Goal: Task Accomplishment & Management: Use online tool/utility

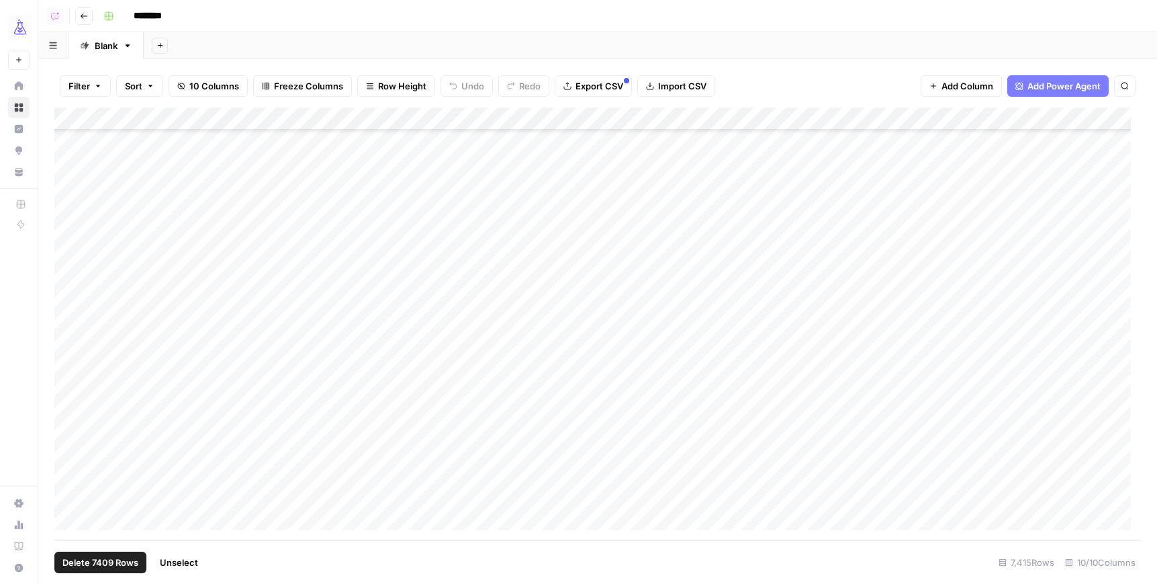
scroll to position [2852, 0]
click at [73, 85] on span "Filter" at bounding box center [79, 85] width 21 height 13
click at [254, 146] on button "Add Filter" at bounding box center [327, 152] width 500 height 17
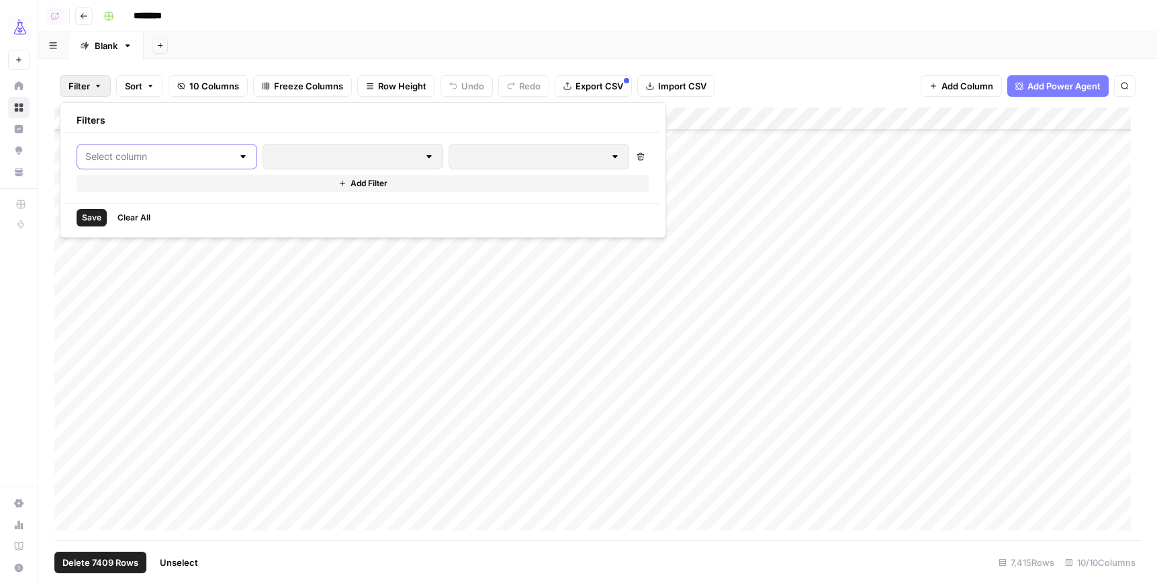
click at [134, 156] on input "text" at bounding box center [158, 156] width 147 height 13
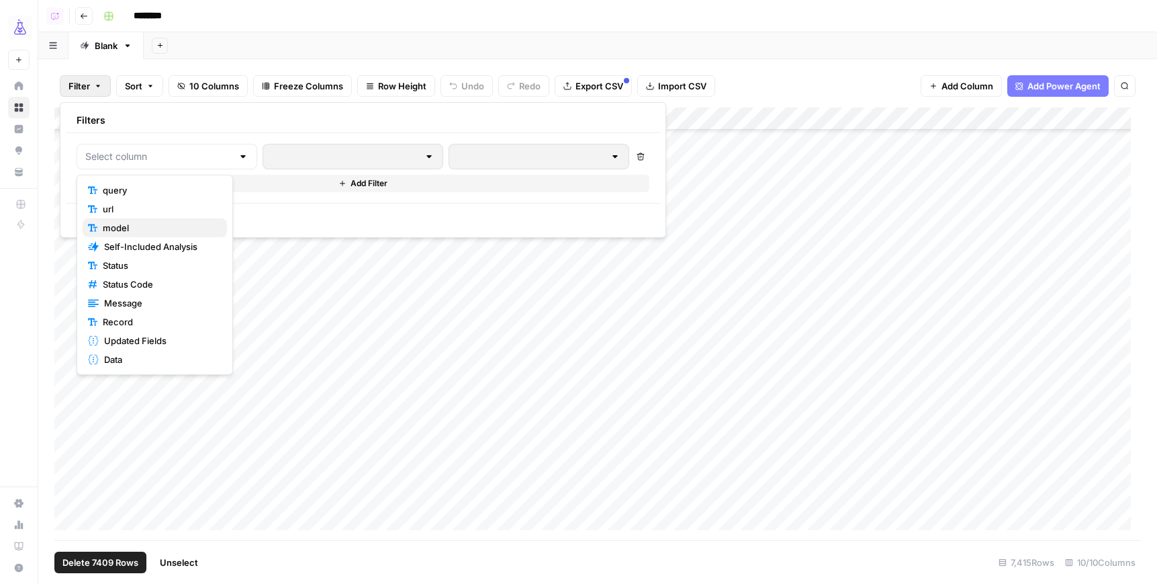
scroll to position [2854, 0]
click at [167, 244] on span "Self-Included Analysis" at bounding box center [160, 246] width 112 height 13
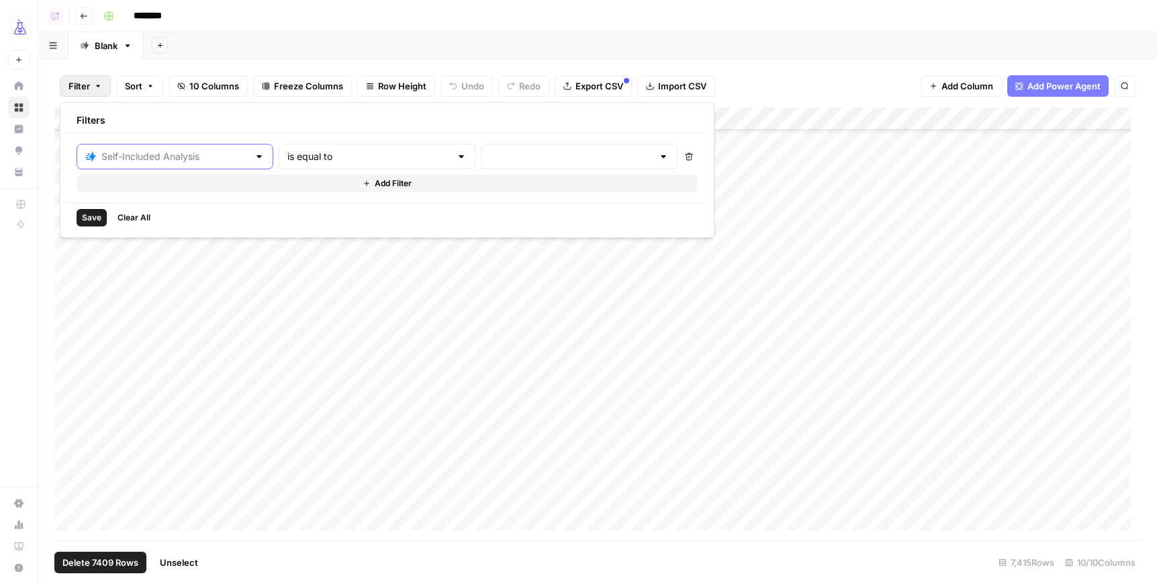
click at [158, 150] on input "text" at bounding box center [174, 156] width 147 height 13
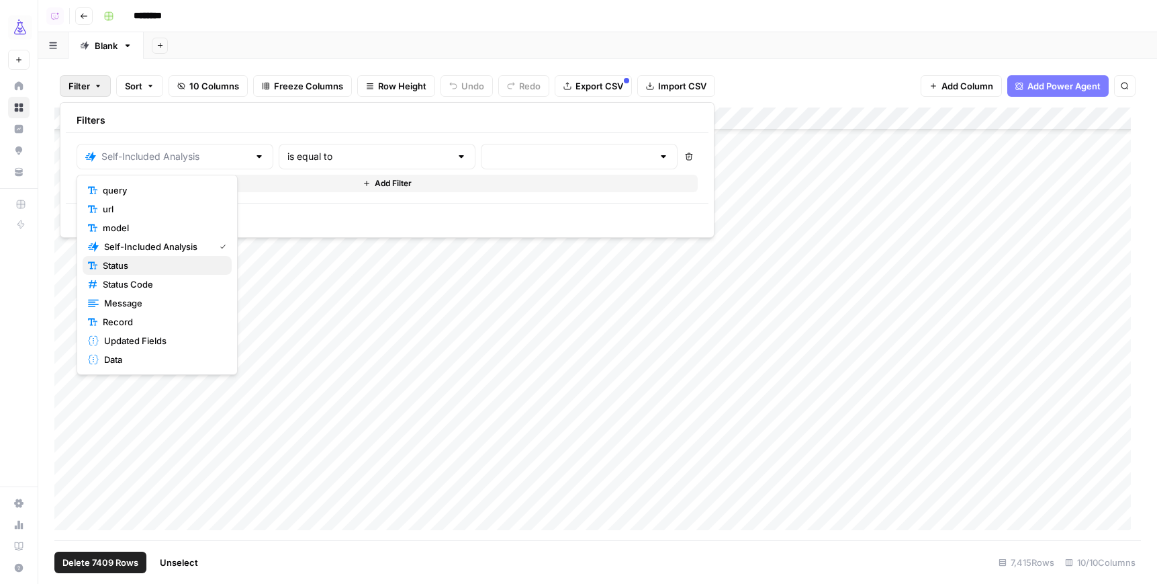
click at [116, 265] on span "Status" at bounding box center [162, 265] width 118 height 13
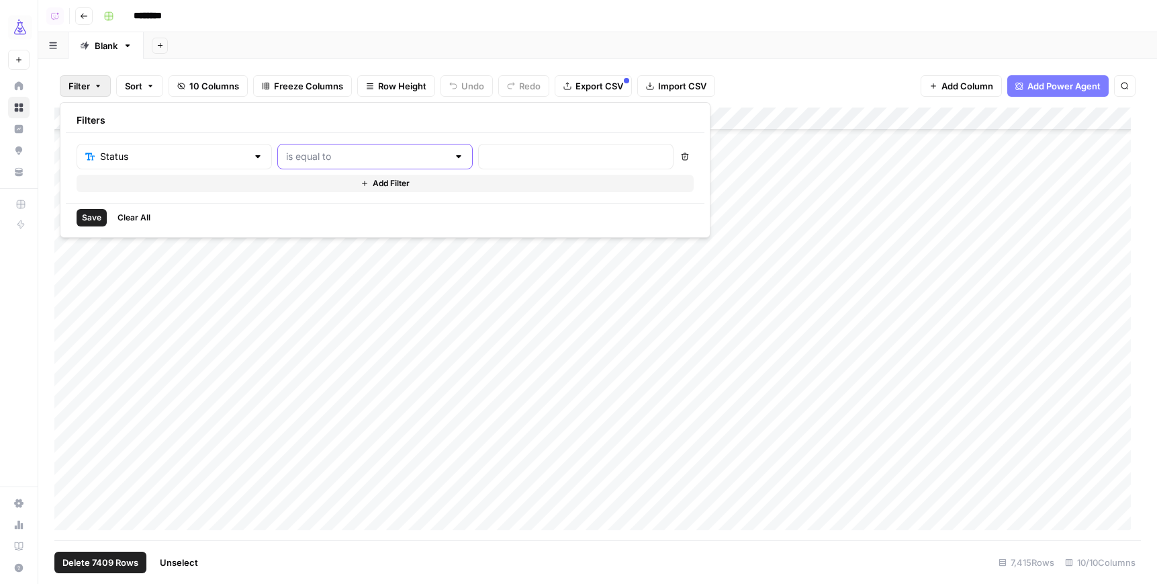
drag, startPoint x: 333, startPoint y: 156, endPoint x: 328, endPoint y: 166, distance: 11.4
click at [333, 156] on input "text" at bounding box center [367, 156] width 162 height 13
drag, startPoint x: 292, startPoint y: 245, endPoint x: 337, endPoint y: 231, distance: 47.2
click at [293, 245] on span "not contains" at bounding box center [319, 246] width 132 height 13
type input "not contains"
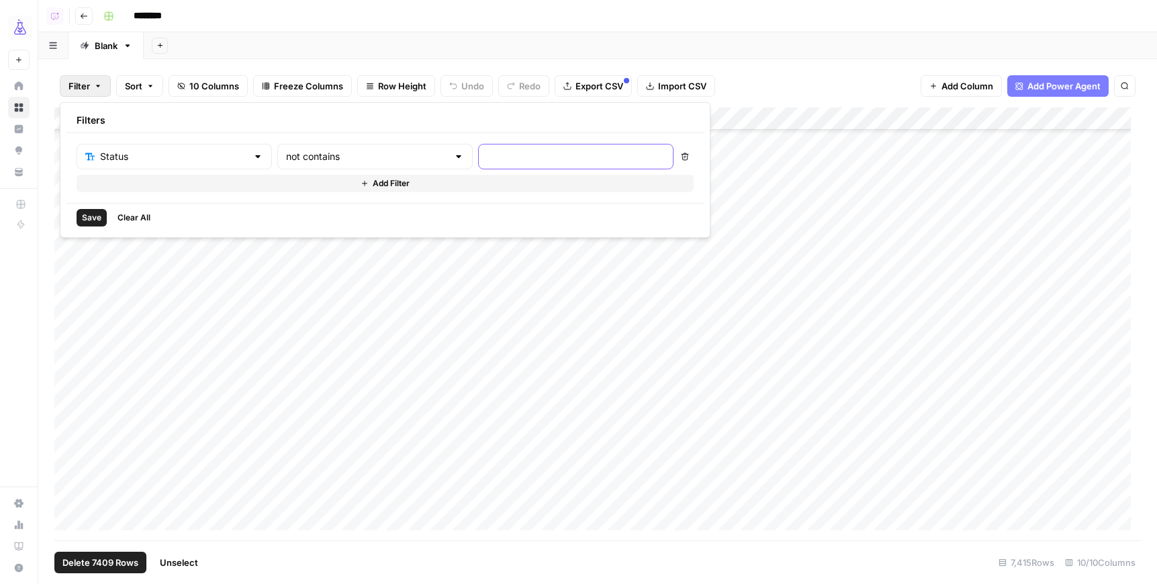
click at [500, 161] on input "text" at bounding box center [576, 156] width 178 height 13
type input "success"
click at [90, 217] on span "Save" at bounding box center [91, 218] width 19 height 12
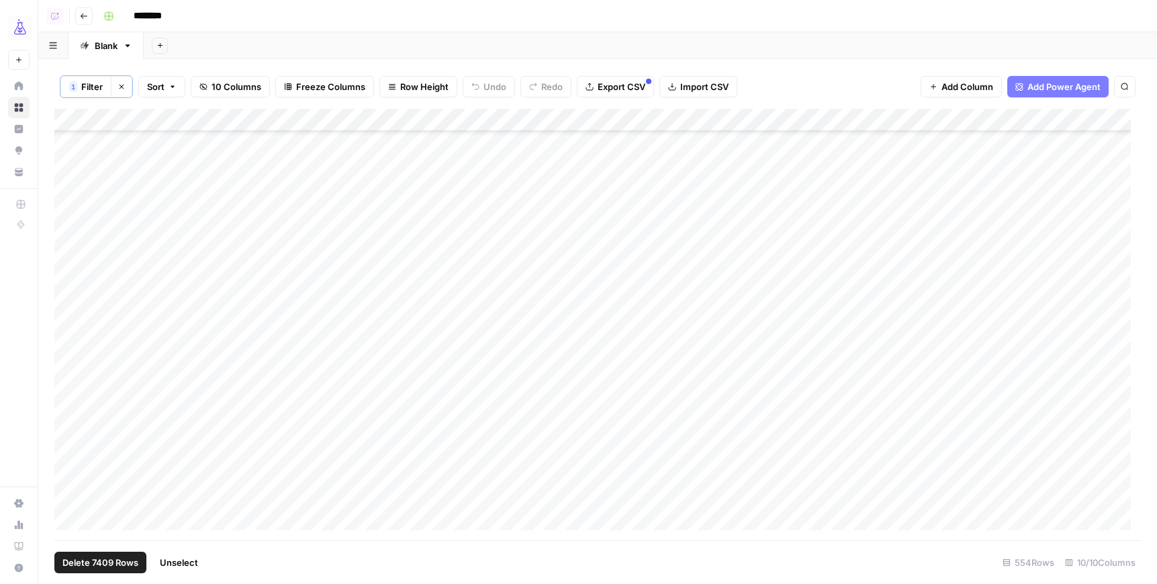
click at [158, 46] on icon "button" at bounding box center [159, 45] width 7 height 7
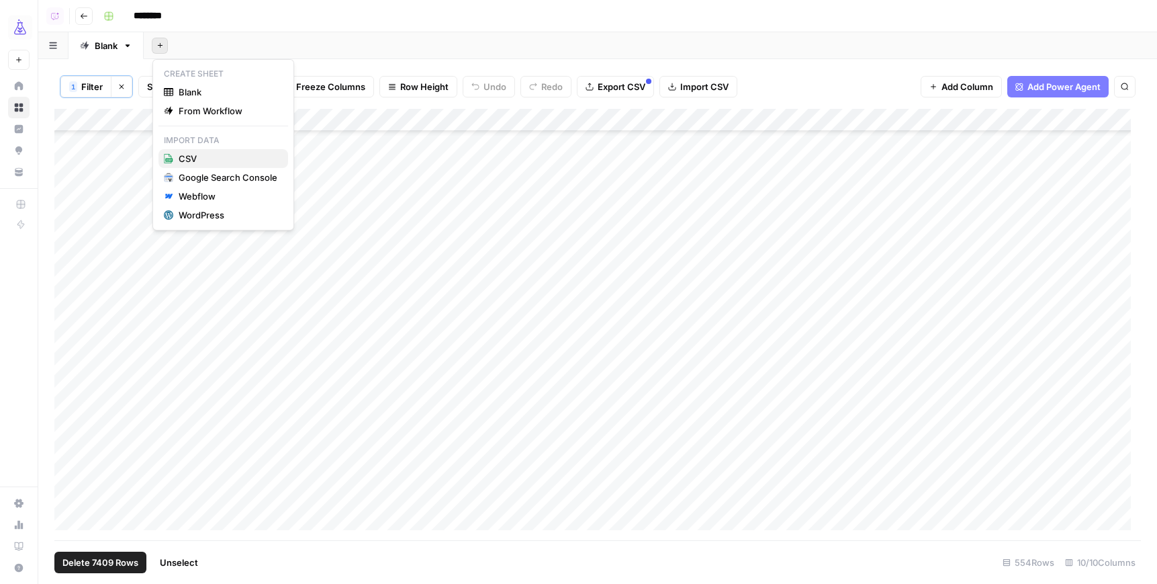
click at [234, 159] on span "CSV" at bounding box center [228, 158] width 99 height 13
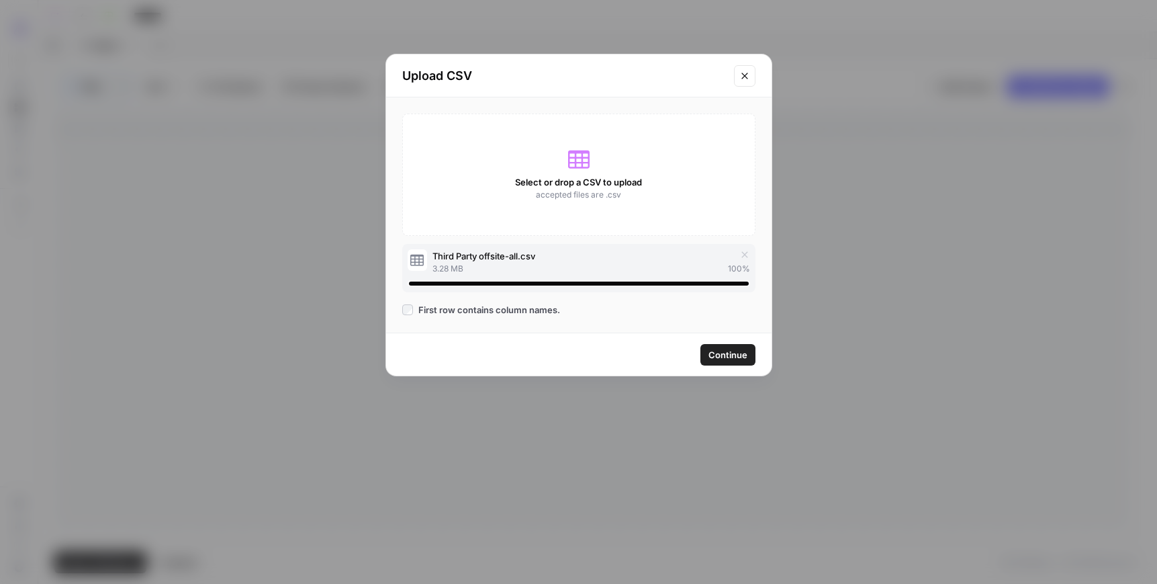
click at [737, 355] on span "Continue" at bounding box center [728, 354] width 39 height 13
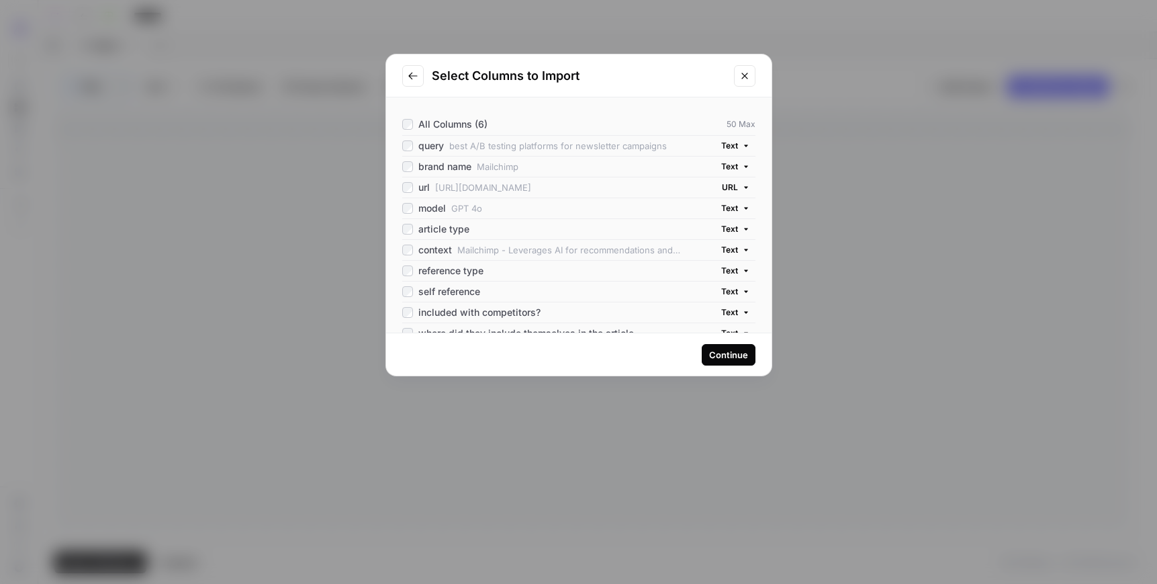
click at [727, 355] on div "Continue" at bounding box center [728, 354] width 39 height 13
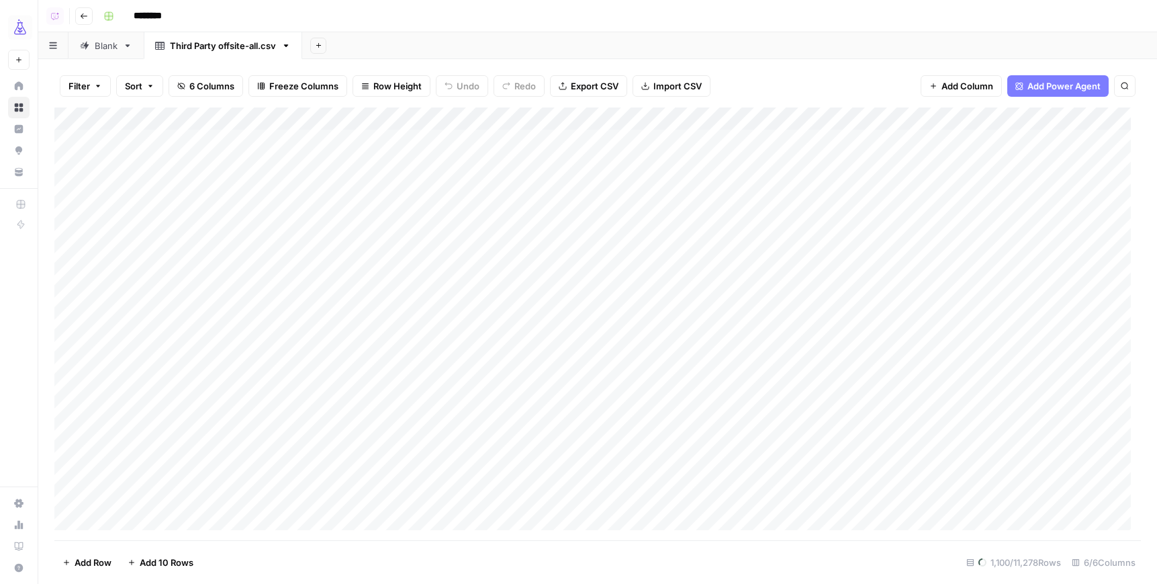
scroll to position [0, 134]
click at [1097, 118] on span "Add Column" at bounding box center [1110, 119] width 47 height 12
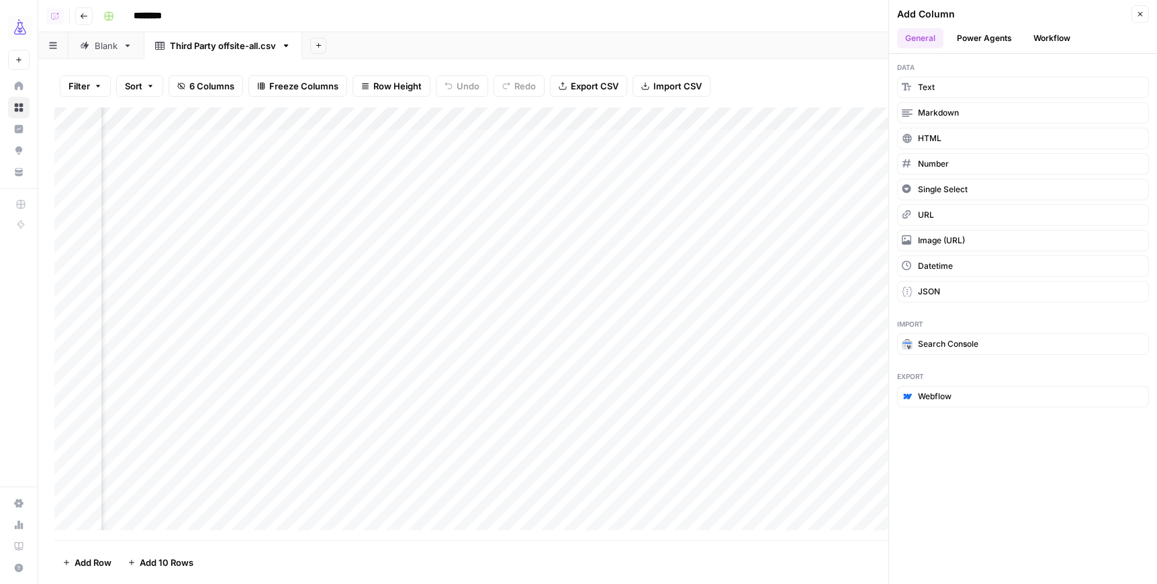
click at [1061, 40] on button "Workflow" at bounding box center [1052, 38] width 53 height 20
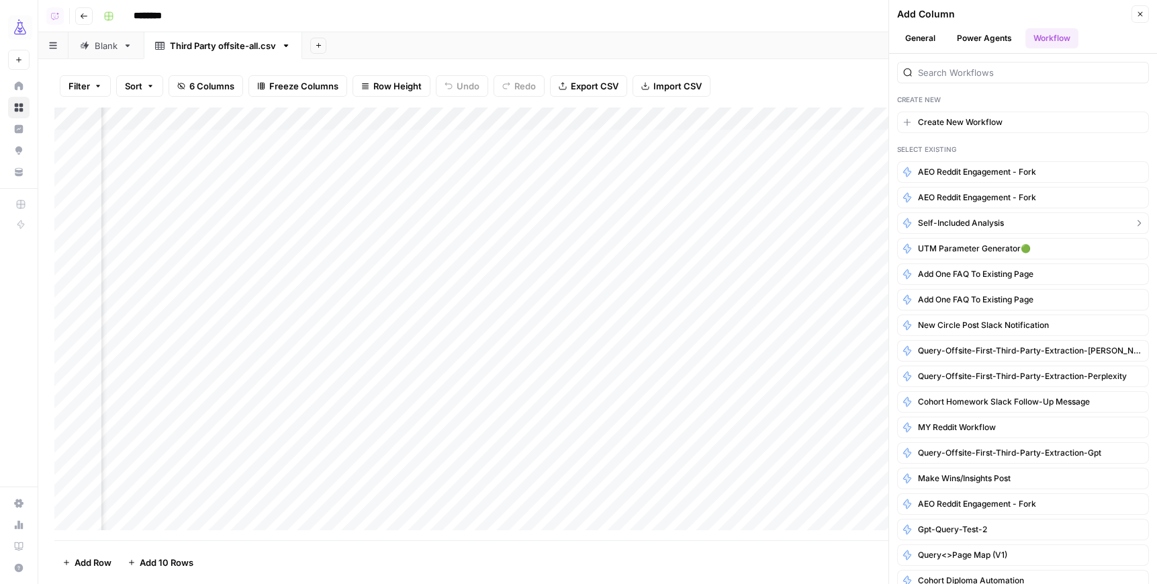
click at [989, 223] on span "Self-Included Analysis" at bounding box center [961, 223] width 86 height 12
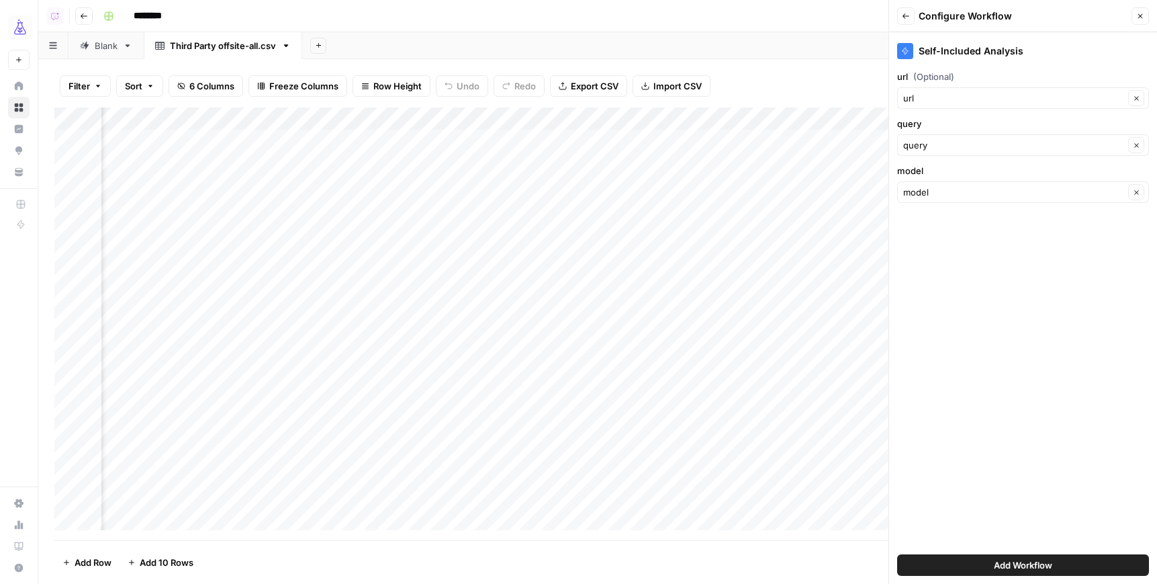
click at [1071, 563] on button "Add Workflow" at bounding box center [1023, 564] width 252 height 21
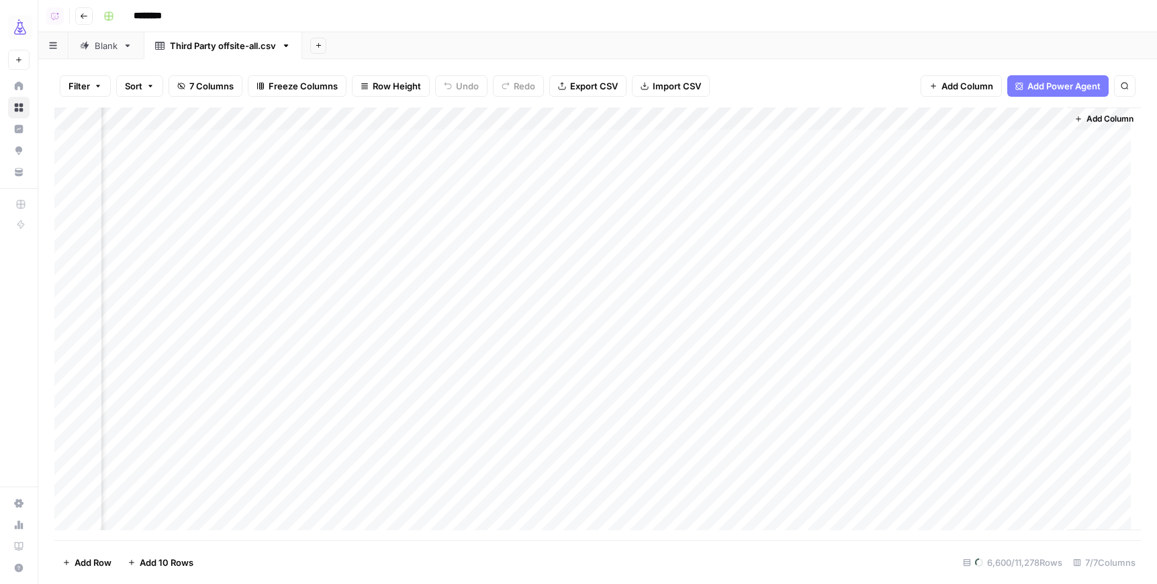
scroll to position [0, 291]
click at [695, 119] on div "Add Column" at bounding box center [597, 323] width 1087 height 432
click at [579, 275] on span "Hide Column" at bounding box center [597, 280] width 118 height 13
click at [1045, 120] on div "Add Column" at bounding box center [597, 323] width 1087 height 432
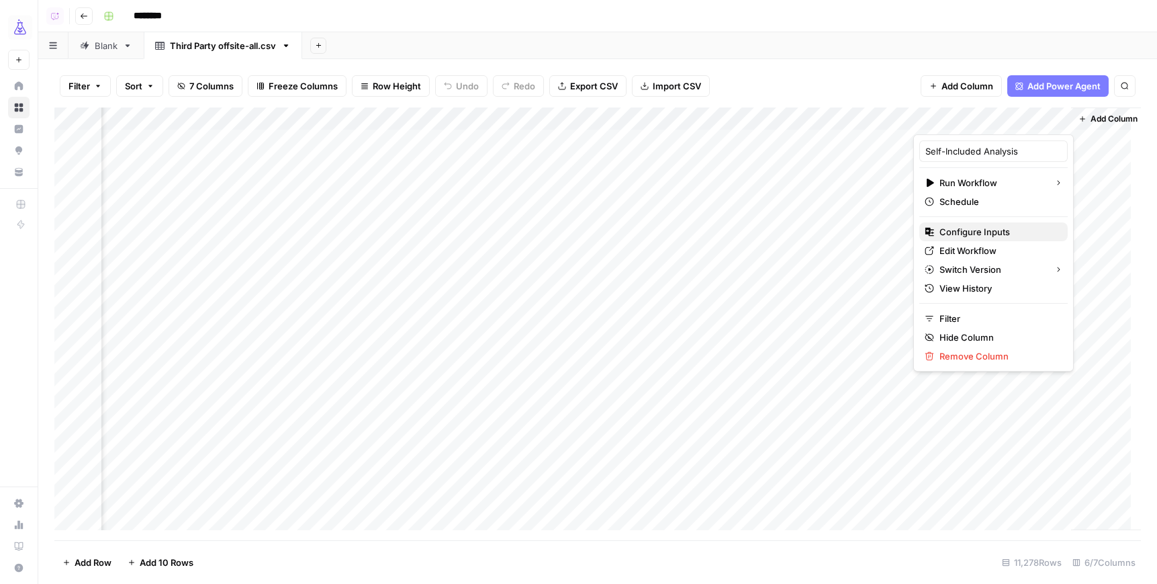
click at [1008, 233] on span "Configure Inputs" at bounding box center [999, 231] width 118 height 13
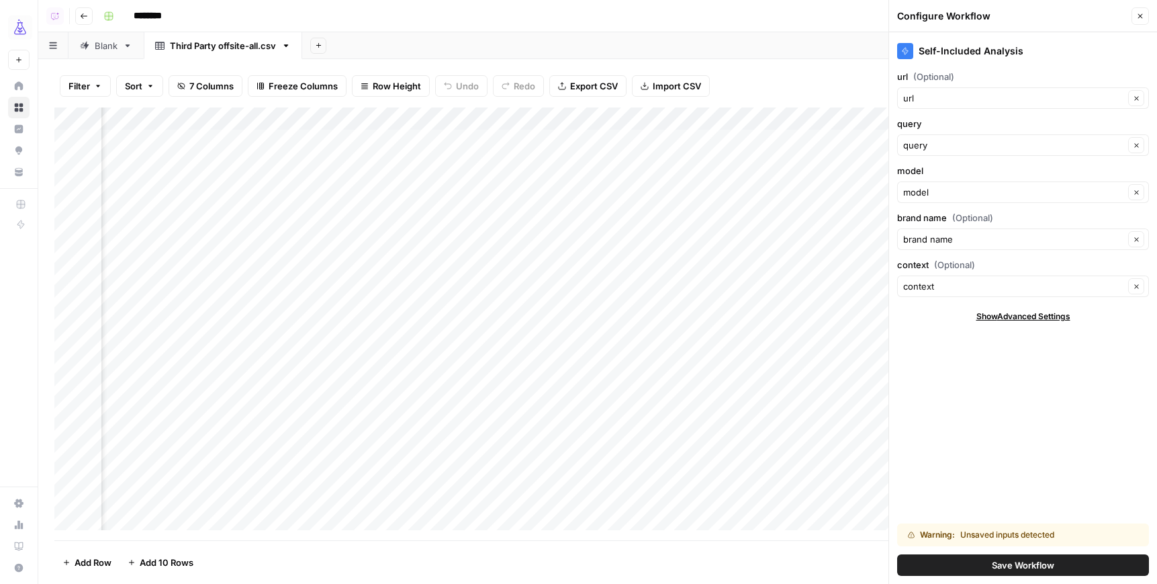
click at [1075, 563] on button "Save Workflow" at bounding box center [1023, 564] width 252 height 21
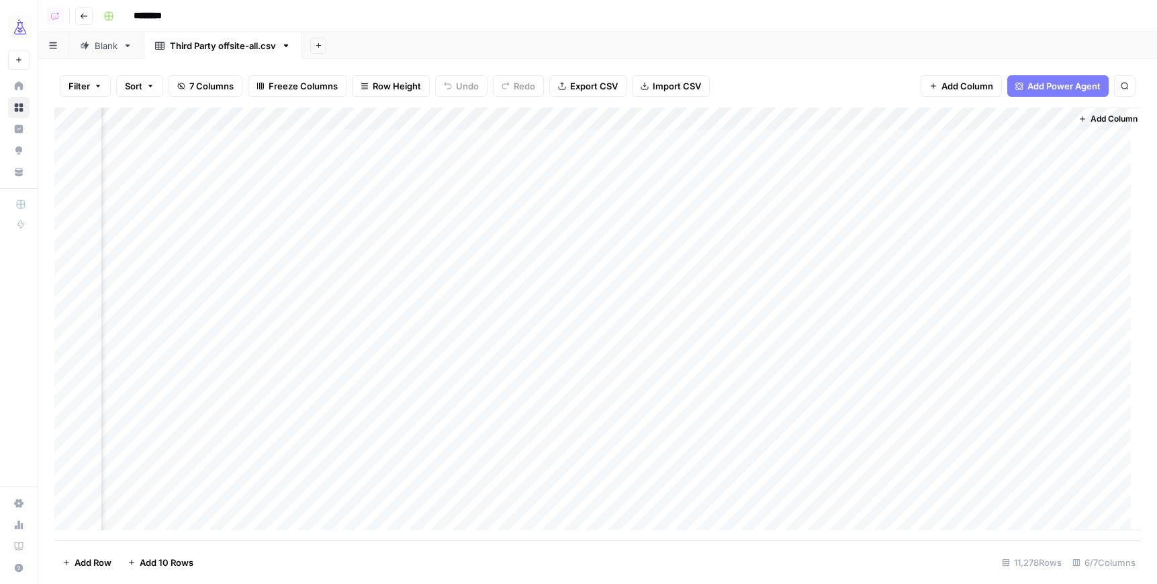
click at [949, 142] on div "Add Column" at bounding box center [597, 323] width 1087 height 432
click at [443, 140] on div "Add Column" at bounding box center [597, 323] width 1087 height 432
click at [728, 140] on div "Add Column" at bounding box center [597, 323] width 1087 height 432
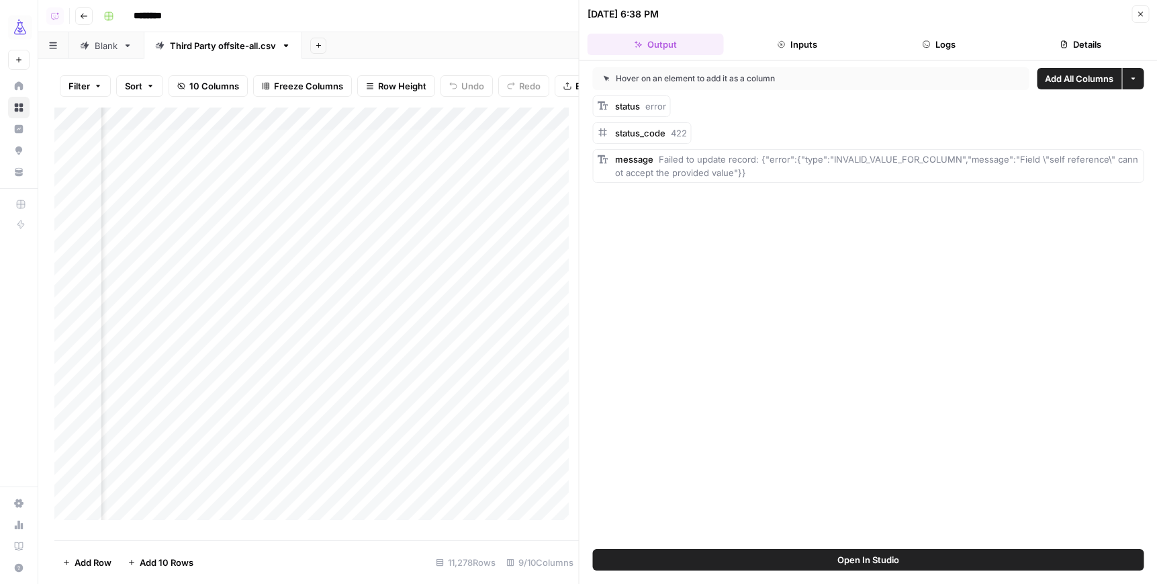
scroll to position [0, 1022]
click at [811, 567] on button "Open In Studio" at bounding box center [868, 559] width 551 height 21
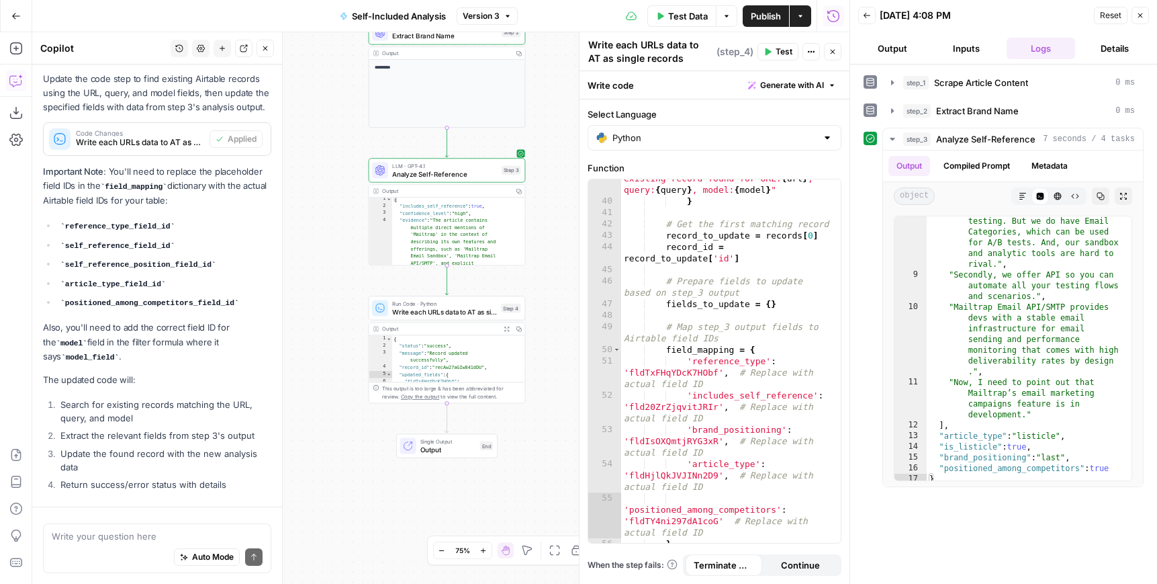
scroll to position [537, 0]
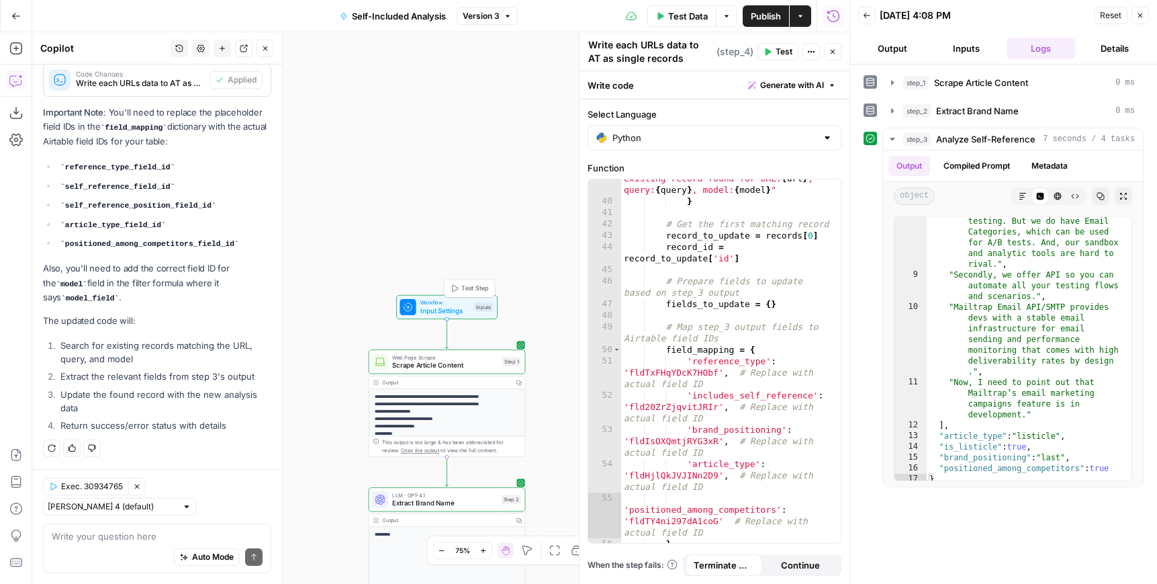
click at [430, 306] on span "Input Settings" at bounding box center [445, 311] width 50 height 10
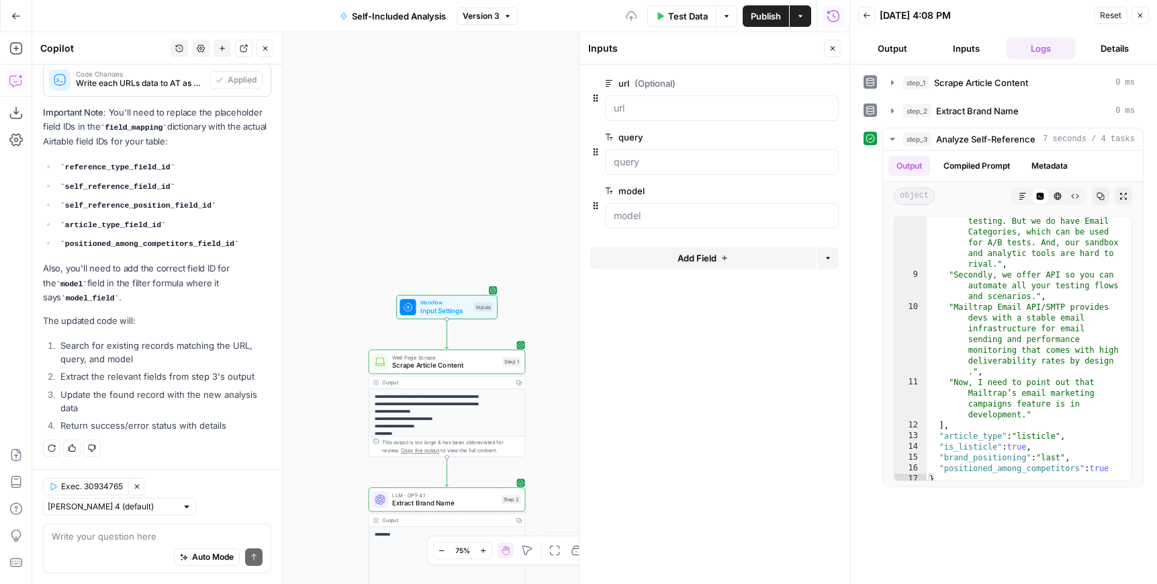
click at [672, 257] on button "Add Field" at bounding box center [703, 257] width 226 height 21
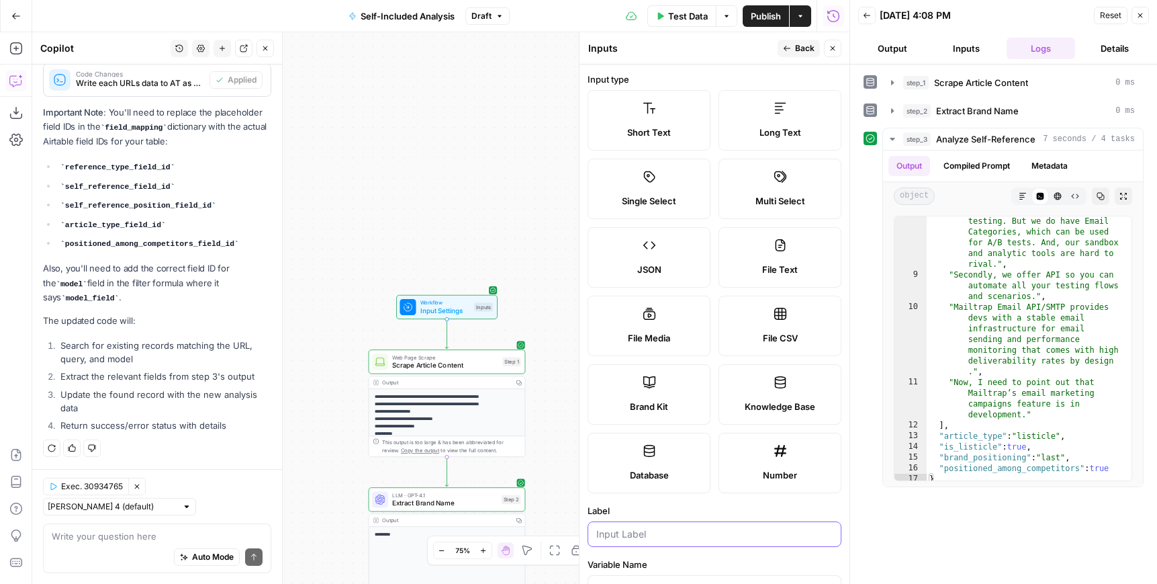
click at [639, 532] on input "Label" at bounding box center [714, 533] width 236 height 13
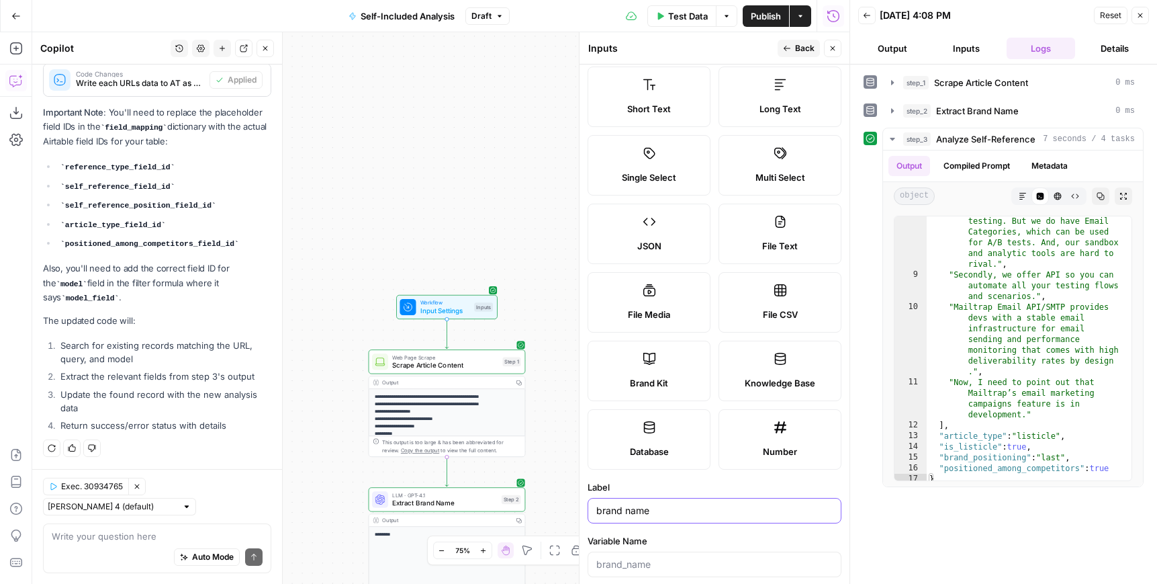
type input "brand name"
click at [786, 50] on icon "button" at bounding box center [787, 48] width 7 height 5
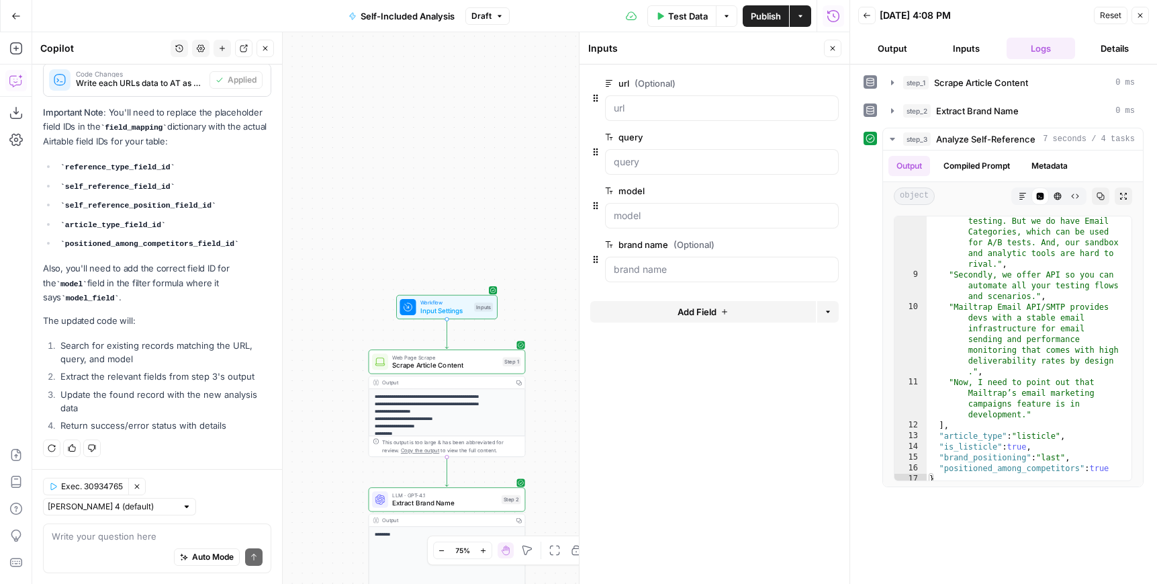
click at [678, 316] on span "Add Field" at bounding box center [697, 311] width 39 height 13
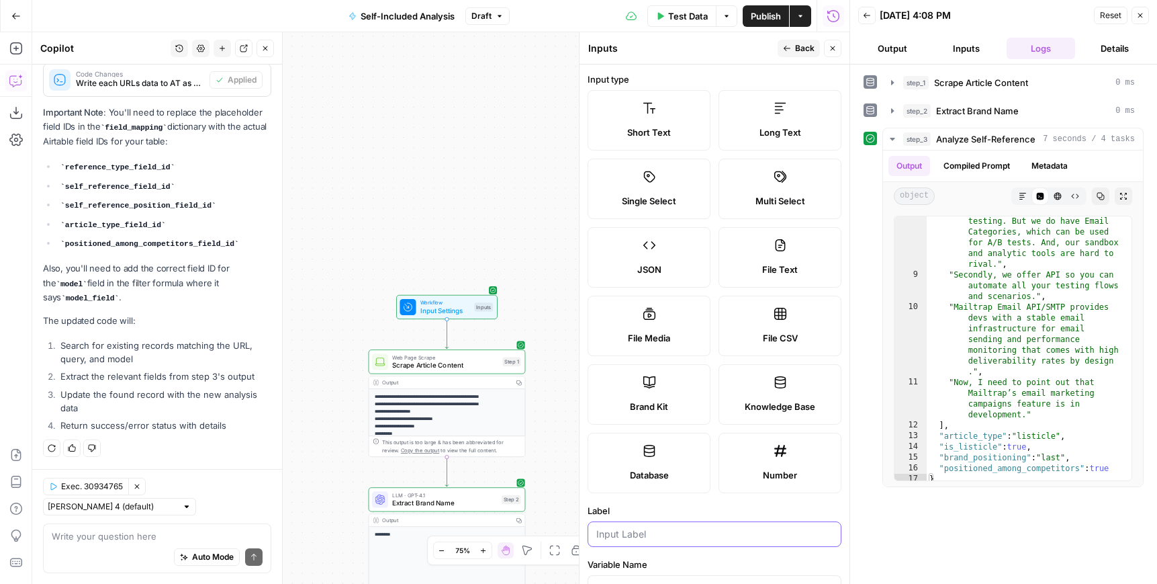
click at [608, 536] on input "Label" at bounding box center [714, 533] width 236 height 13
type input "context"
click at [751, 114] on label "Long Text" at bounding box center [780, 120] width 123 height 60
click at [788, 50] on icon "button" at bounding box center [787, 48] width 8 height 8
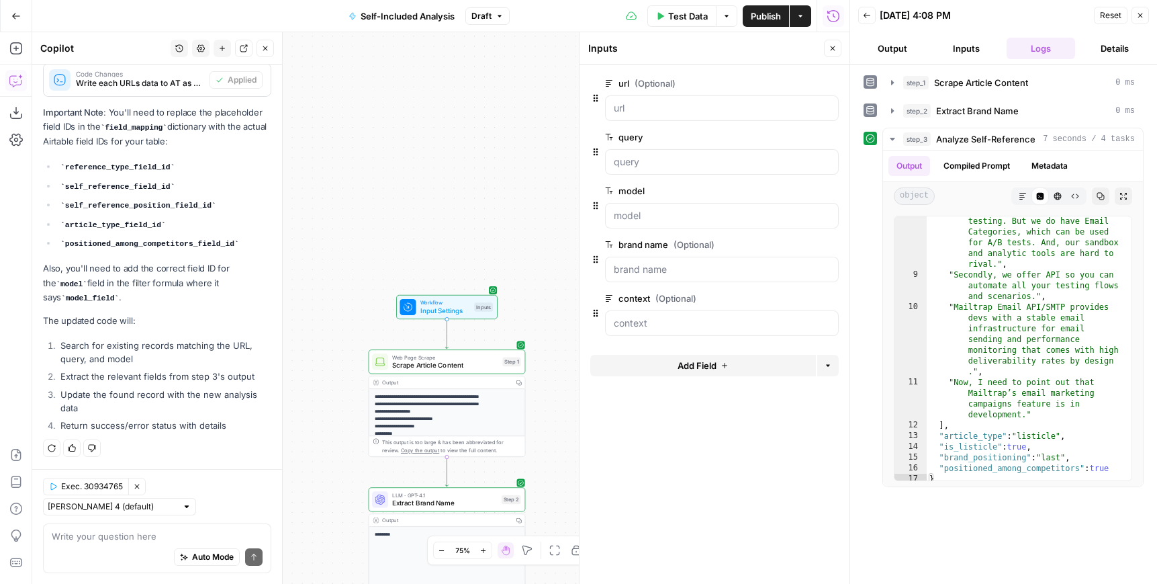
click at [678, 368] on span "Add Field" at bounding box center [697, 365] width 39 height 13
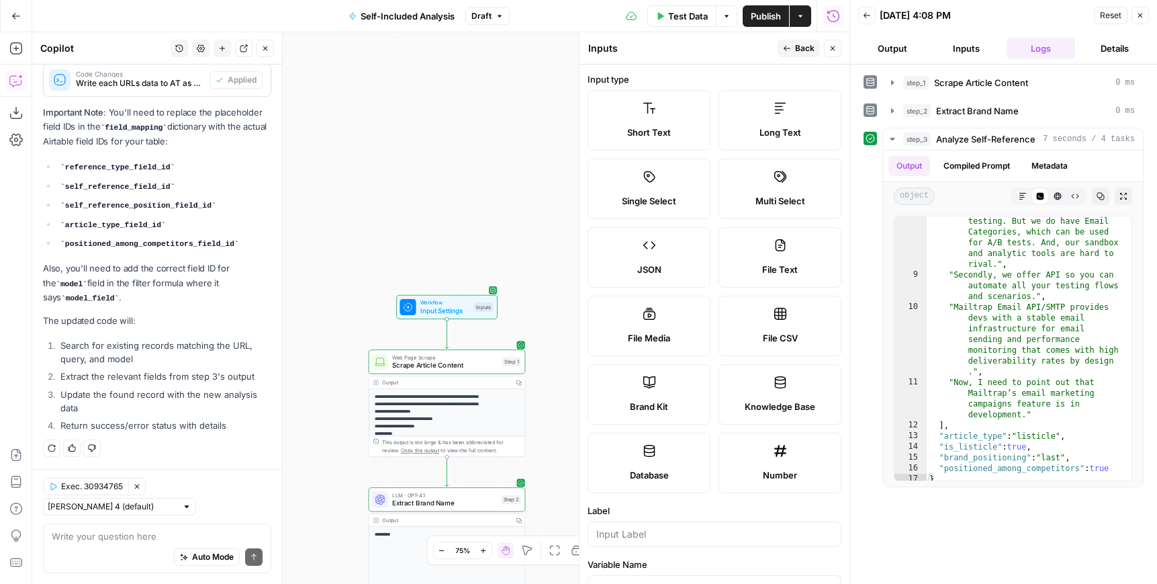
click at [359, 249] on div "**********" at bounding box center [440, 307] width 817 height 551
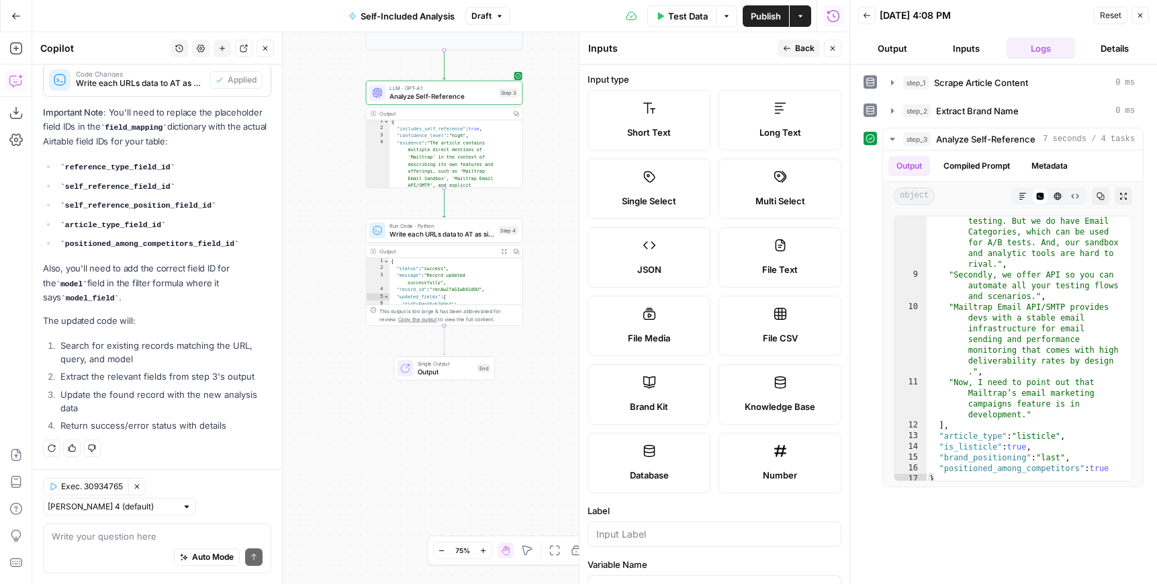
click at [100, 543] on div "Auto Mode Send" at bounding box center [157, 558] width 211 height 30
click at [136, 488] on icon "button" at bounding box center [137, 486] width 8 height 8
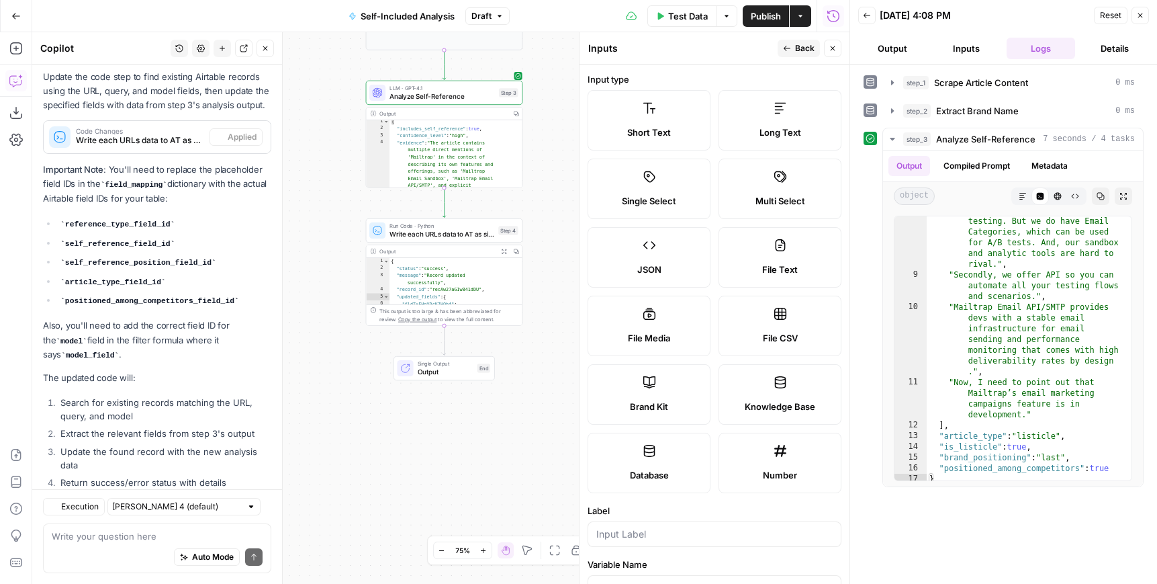
scroll to position [516, 0]
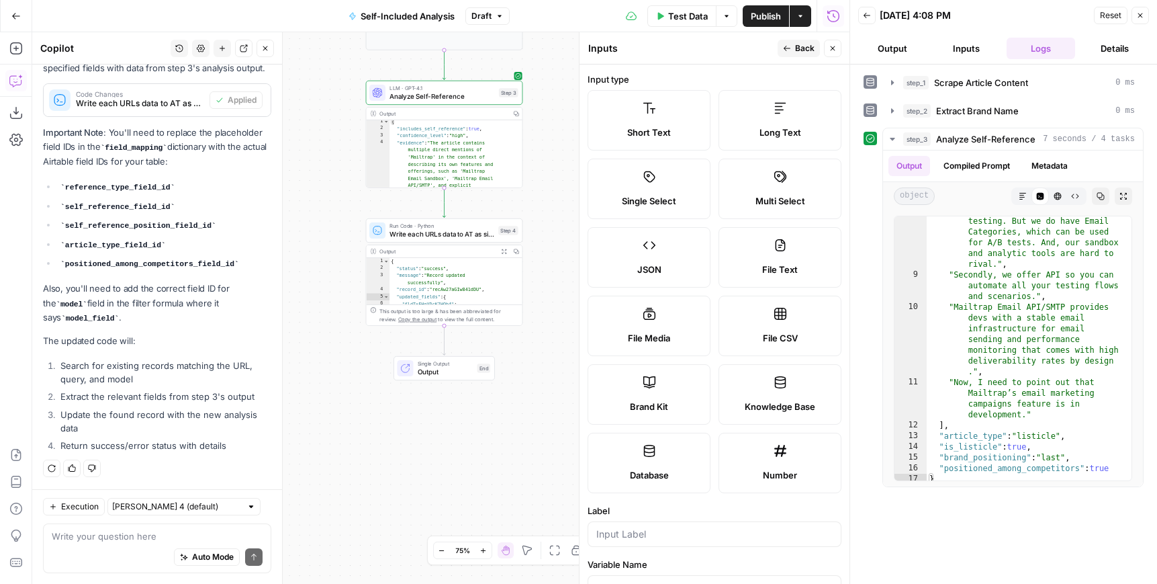
click at [73, 552] on div "Auto Mode Send" at bounding box center [157, 558] width 211 height 30
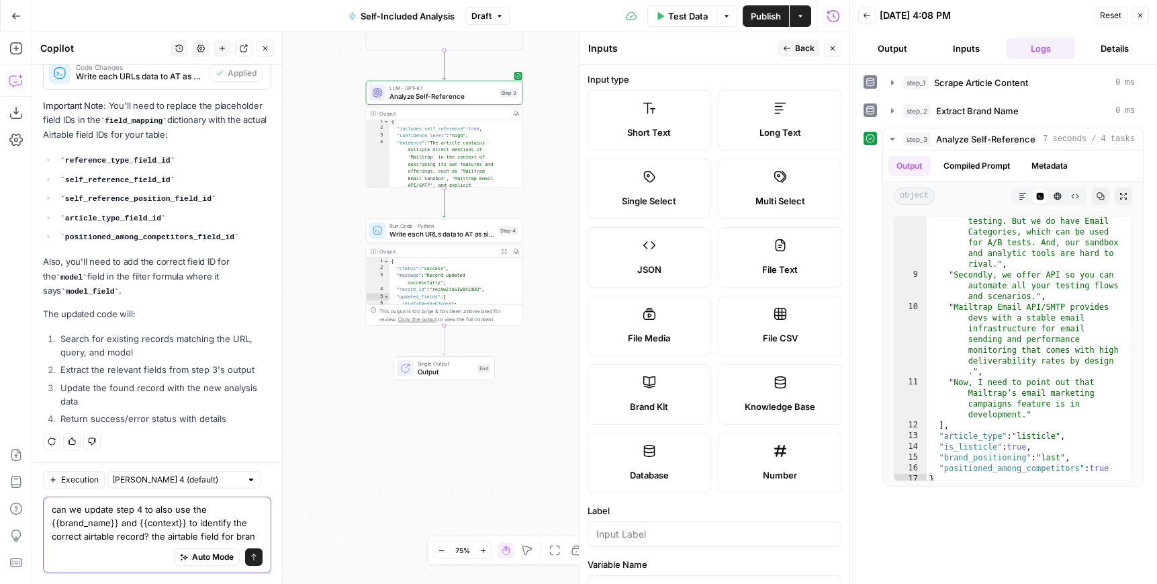
scroll to position [557, 0]
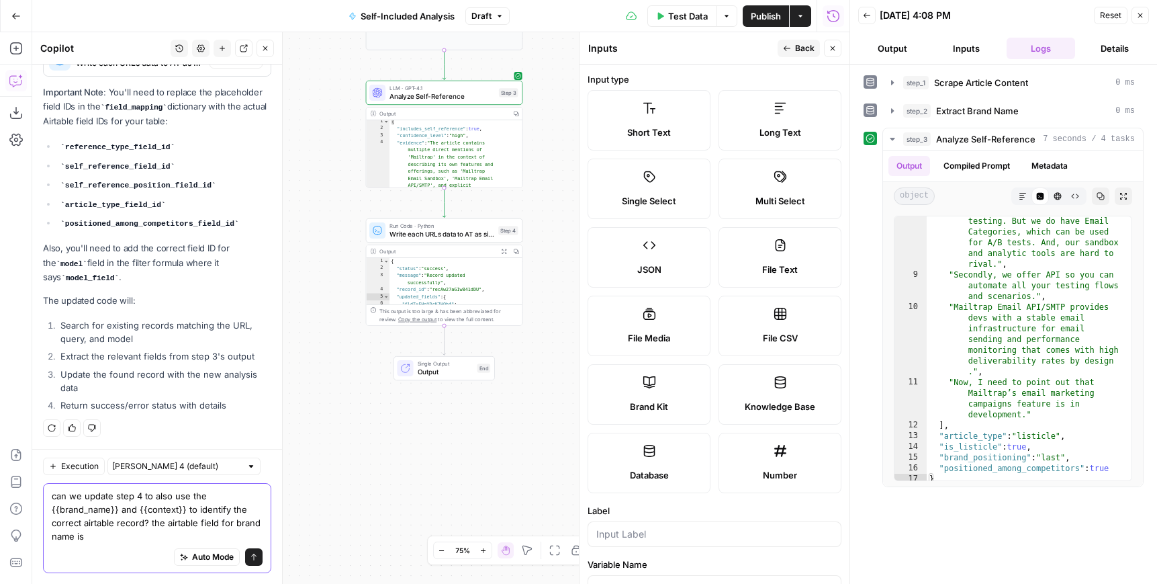
paste textarea "fldKrmQbINHm714UR"
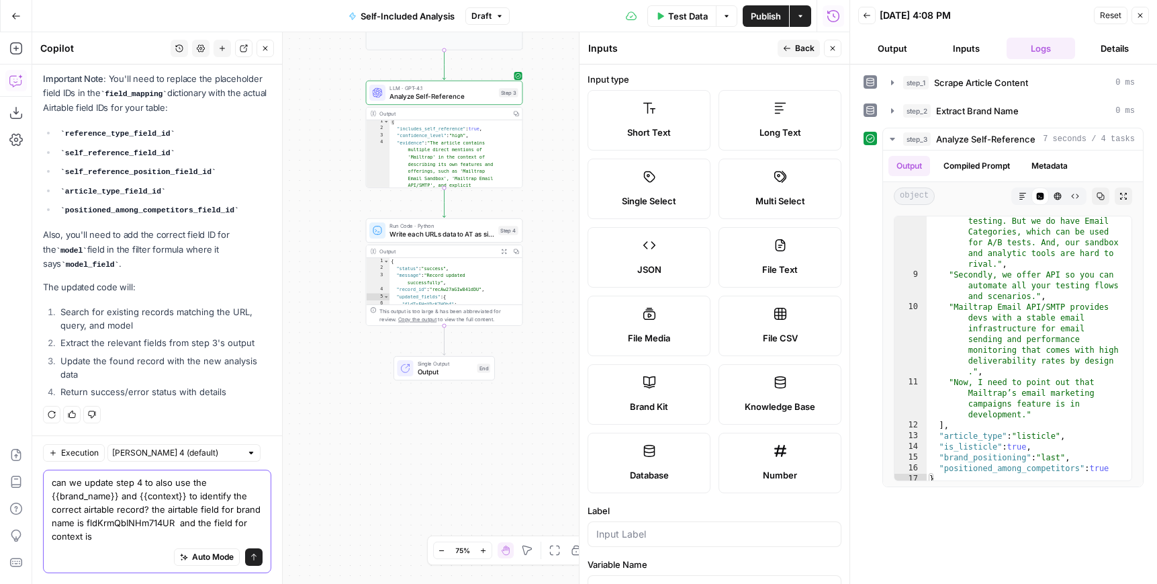
paste textarea "fldRNGUKrG7iHlikT"
type textarea "can we update step 4 to also use the {{brand_name}} and {{context}} to identify…"
click at [250, 553] on icon "submit" at bounding box center [254, 557] width 8 height 8
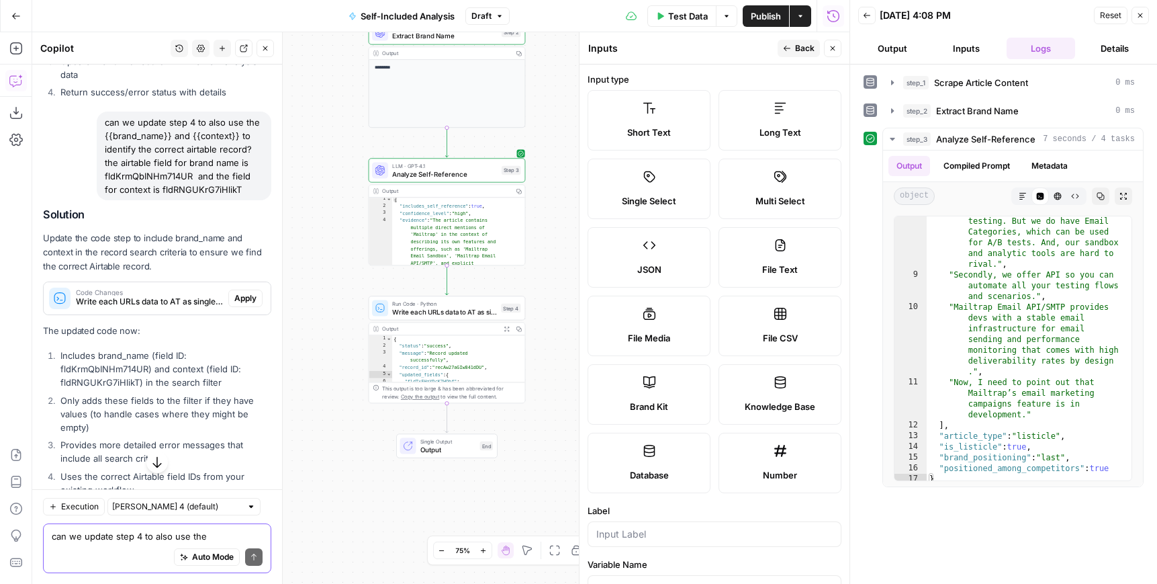
scroll to position [868, 0]
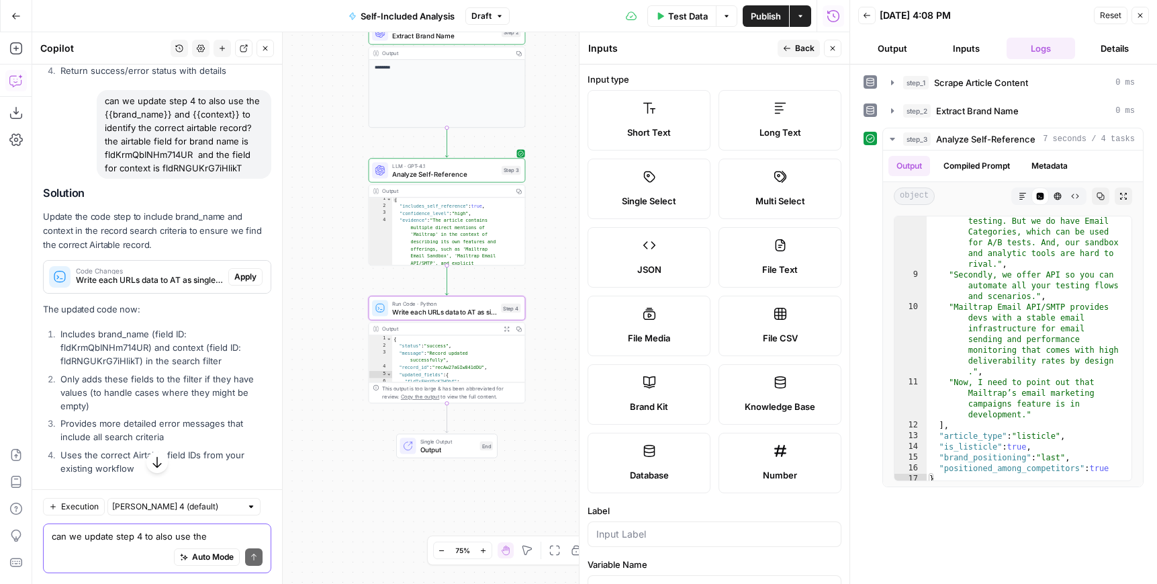
click at [235, 283] on span "Apply" at bounding box center [245, 277] width 22 height 12
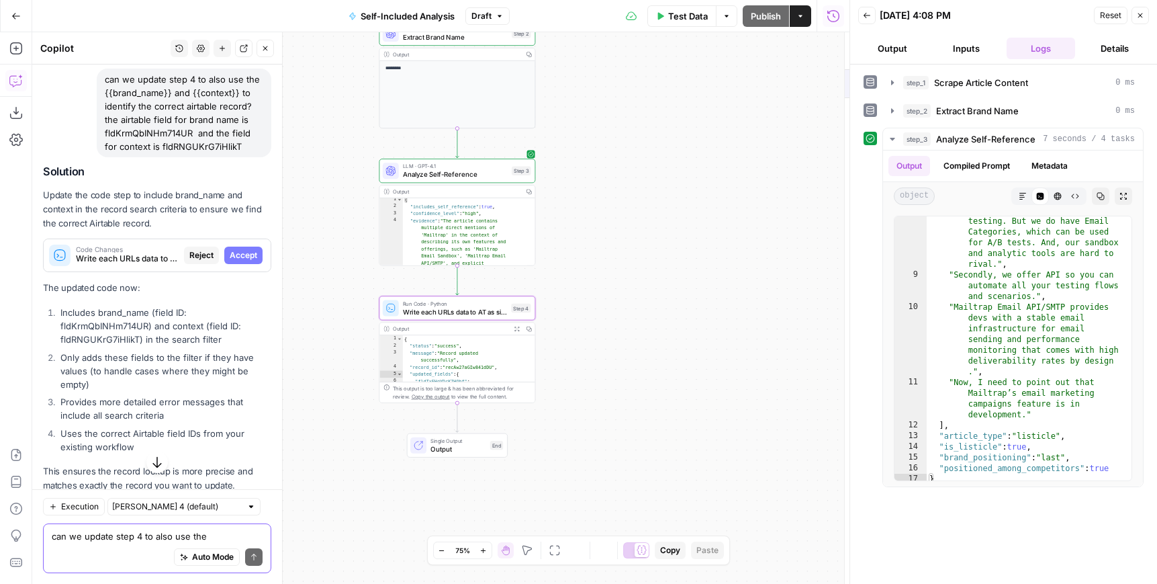
scroll to position [846, 0]
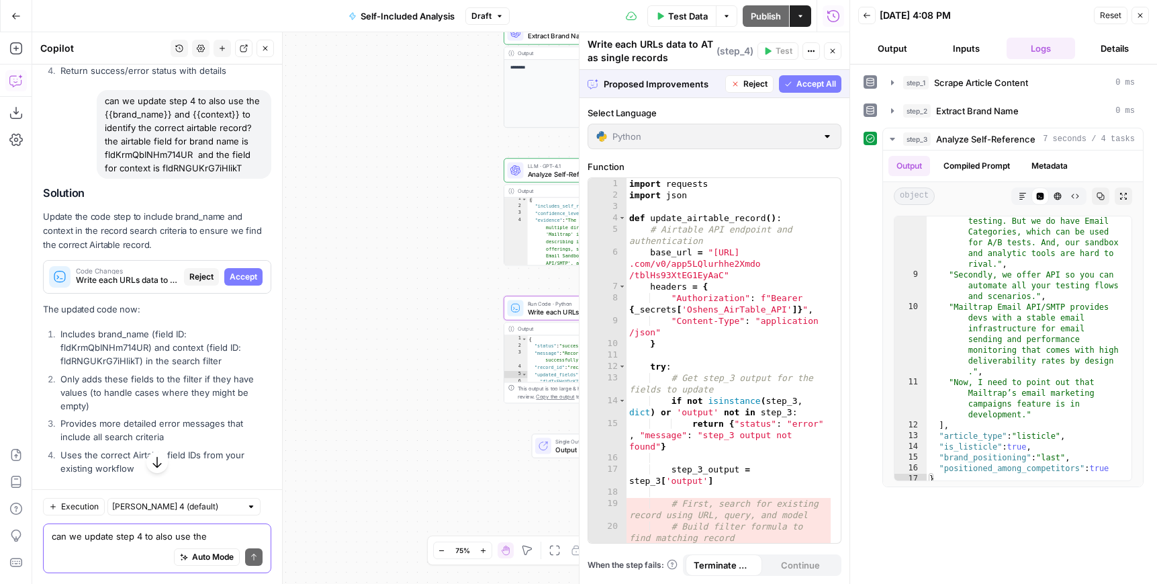
click at [235, 283] on span "Accept" at bounding box center [244, 277] width 28 height 12
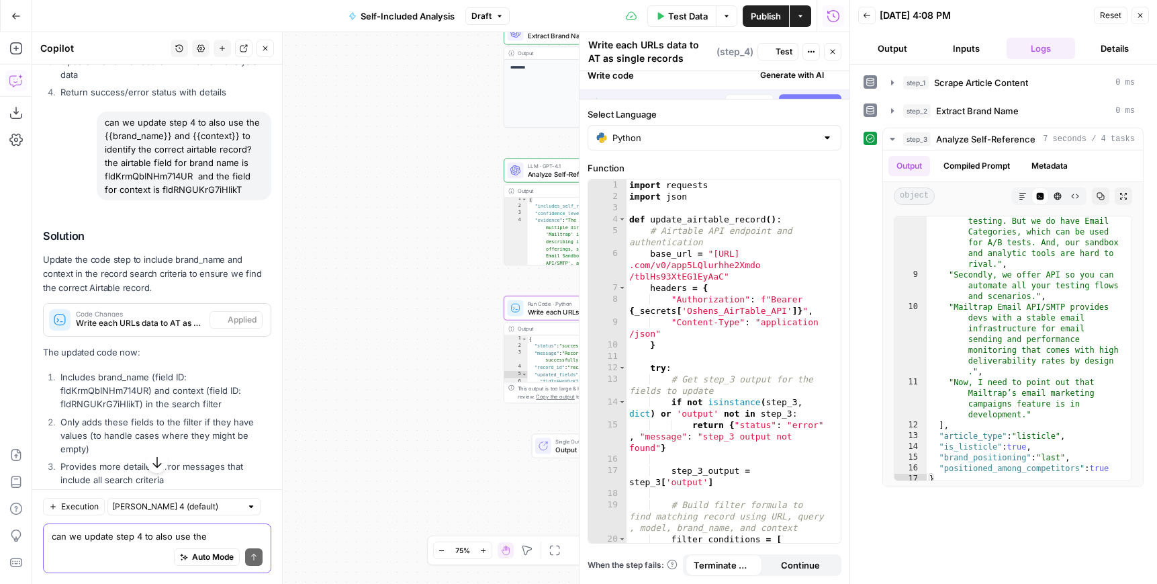
scroll to position [868, 0]
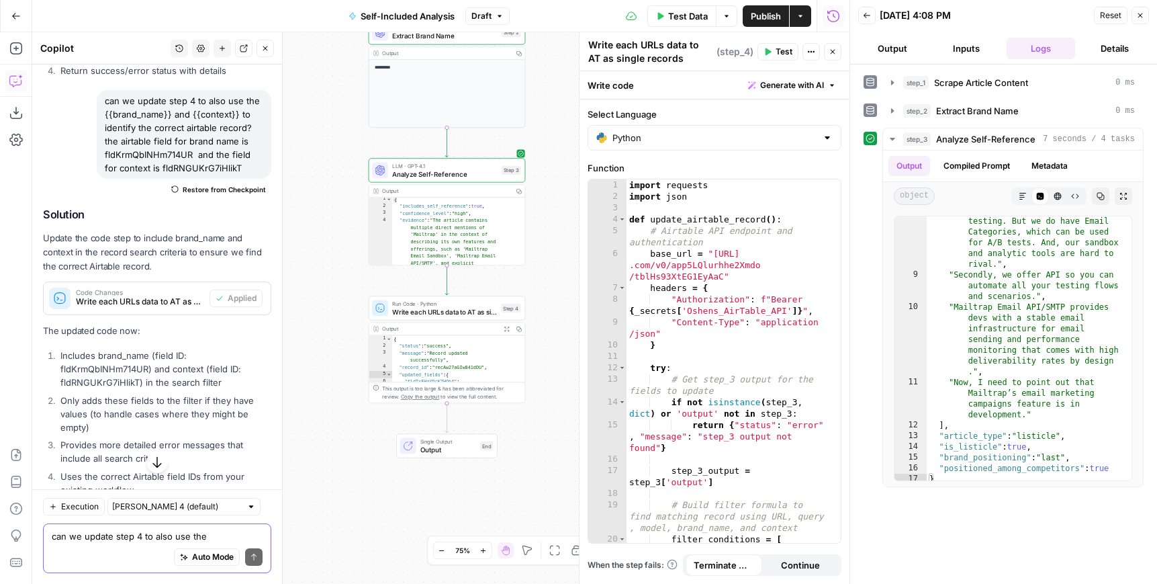
click at [764, 12] on span "Publish" at bounding box center [766, 15] width 30 height 13
click at [474, 14] on span "Version 4" at bounding box center [481, 16] width 37 height 12
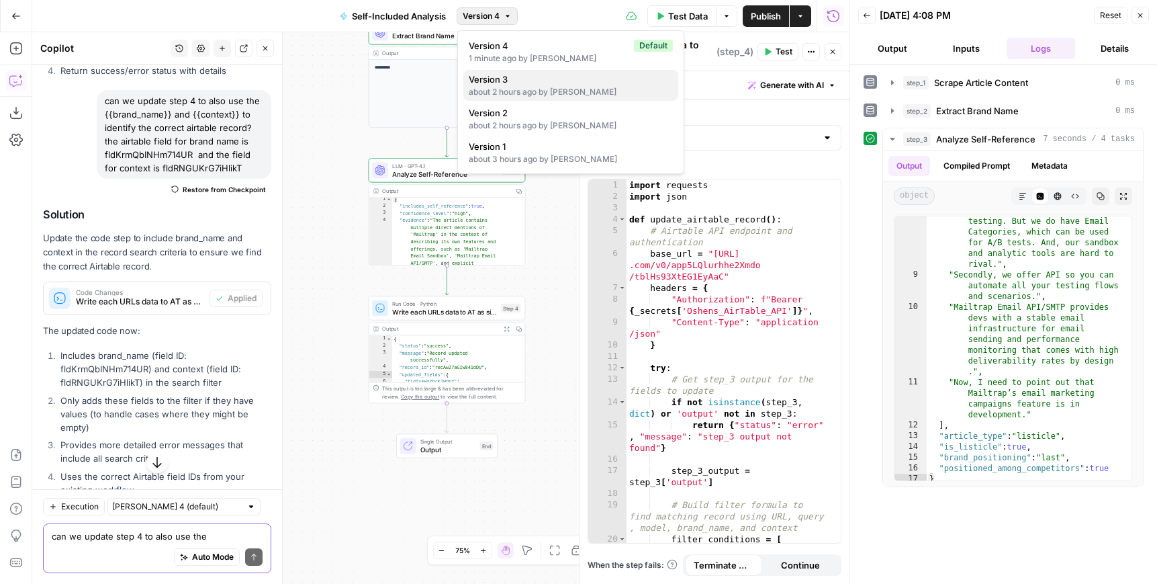
click at [500, 86] on div "about 2 hours ago by Oshen Davidson" at bounding box center [571, 92] width 204 height 12
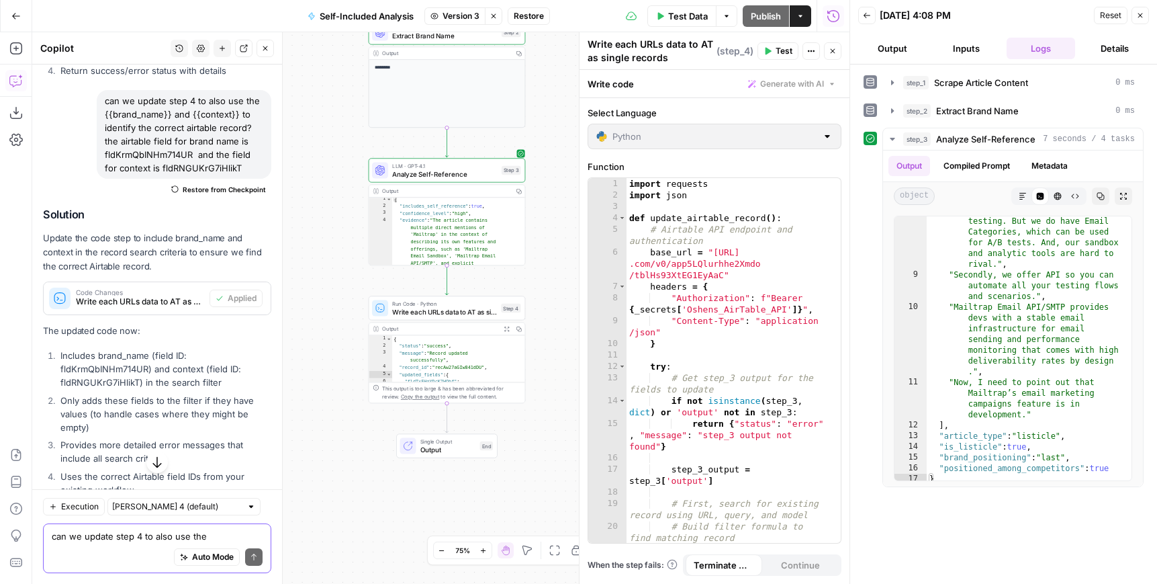
click at [531, 17] on span "Restore" at bounding box center [529, 16] width 30 height 12
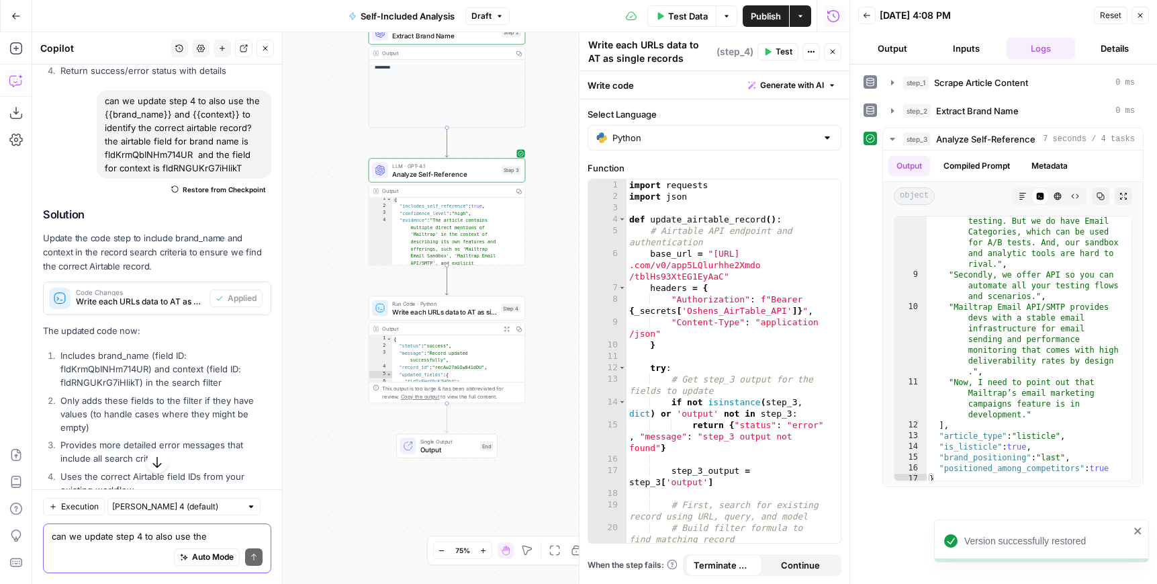
click at [745, 19] on button "Publish" at bounding box center [766, 15] width 46 height 21
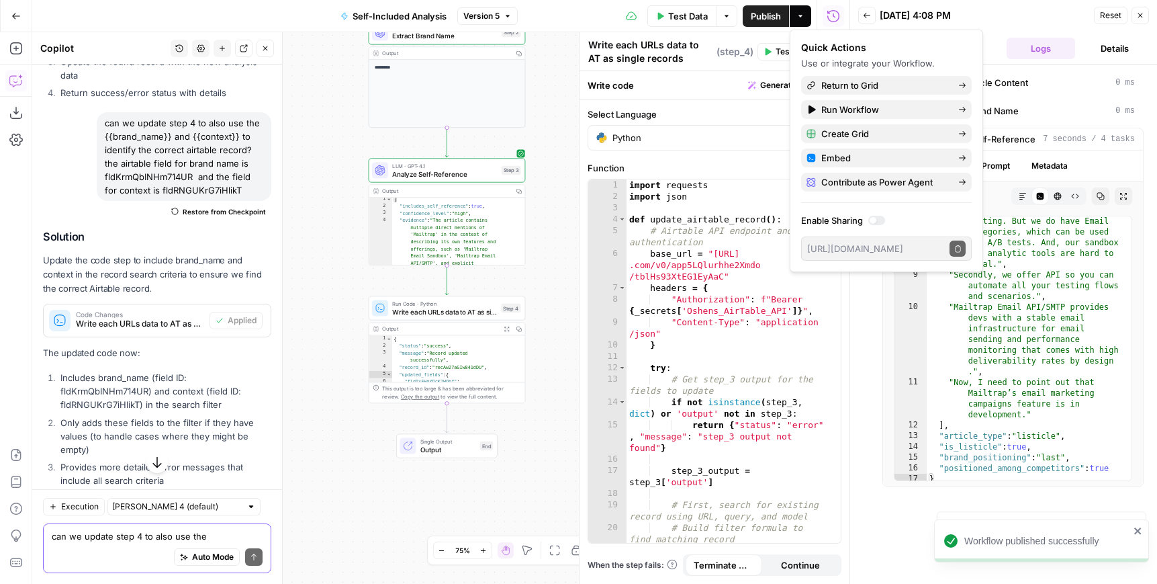
scroll to position [833, 0]
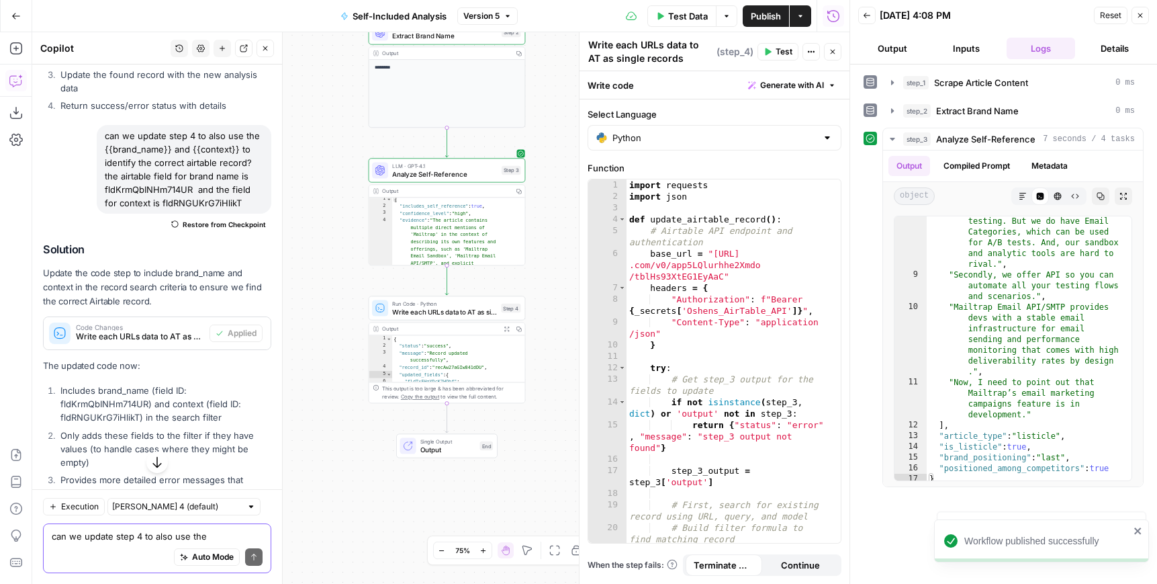
drag, startPoint x: 189, startPoint y: 236, endPoint x: 103, endPoint y: 163, distance: 113.9
click at [103, 163] on div "can we update step 4 to also use the {{brand_name}} and {{context}} to identify…" at bounding box center [184, 169] width 175 height 89
copy div "can we update step 4 to also use the {{brand_name}} and {{context}} to identify…"
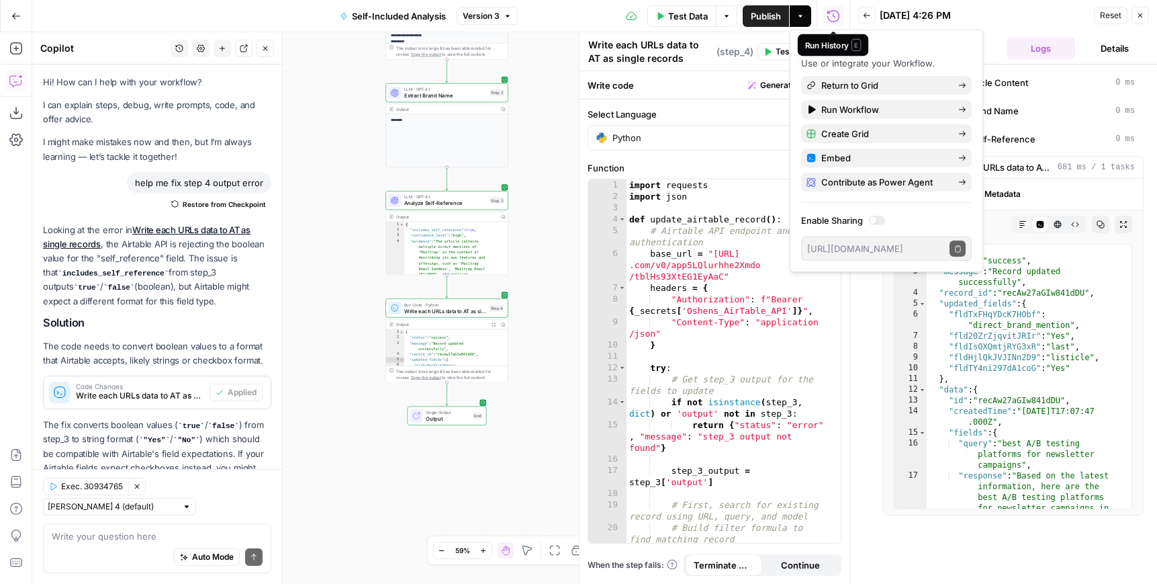
scroll to position [94, 0]
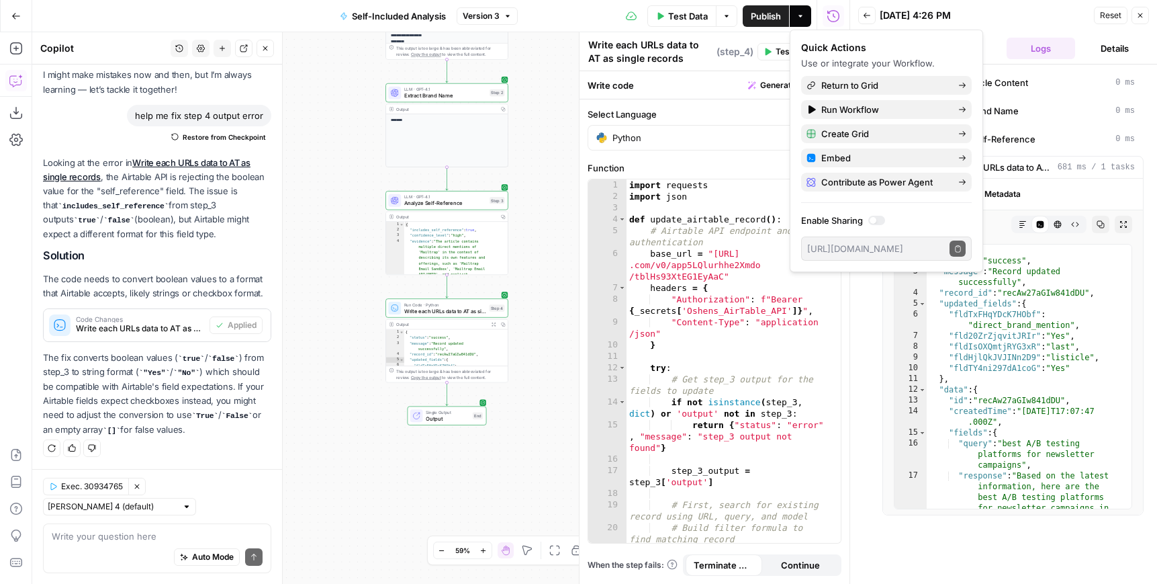
click at [136, 487] on icon "button" at bounding box center [137, 486] width 5 height 5
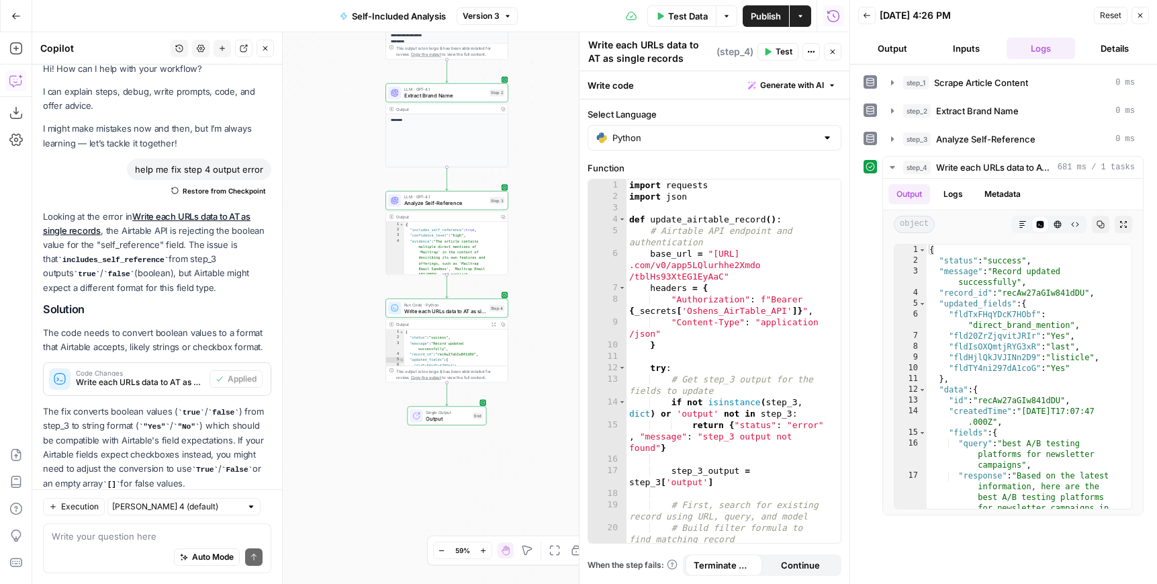
scroll to position [74, 0]
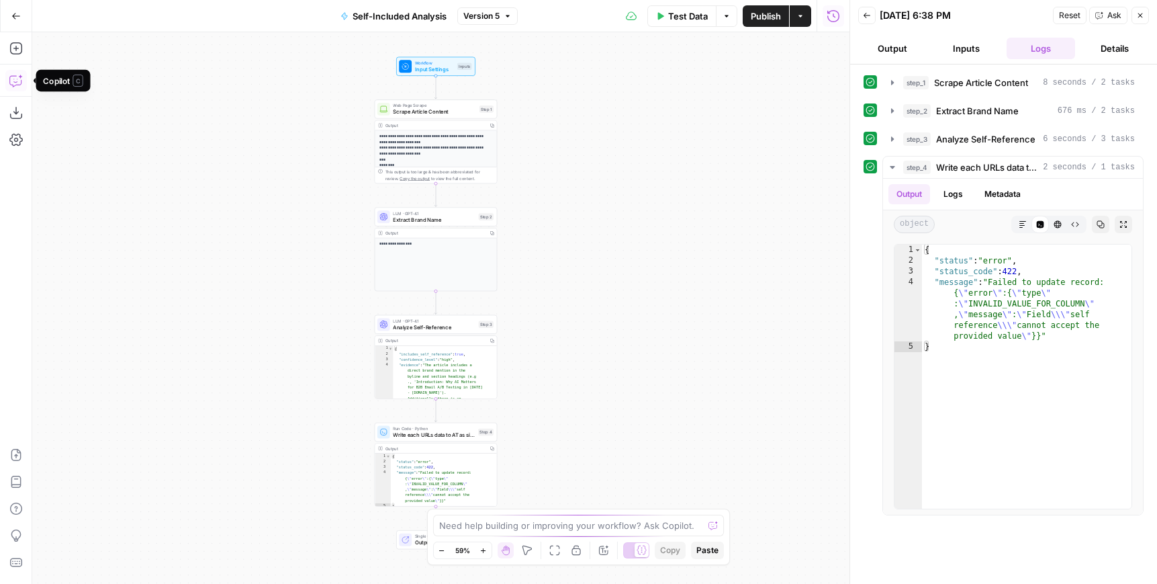
click at [16, 83] on icon "button" at bounding box center [15, 80] width 13 height 13
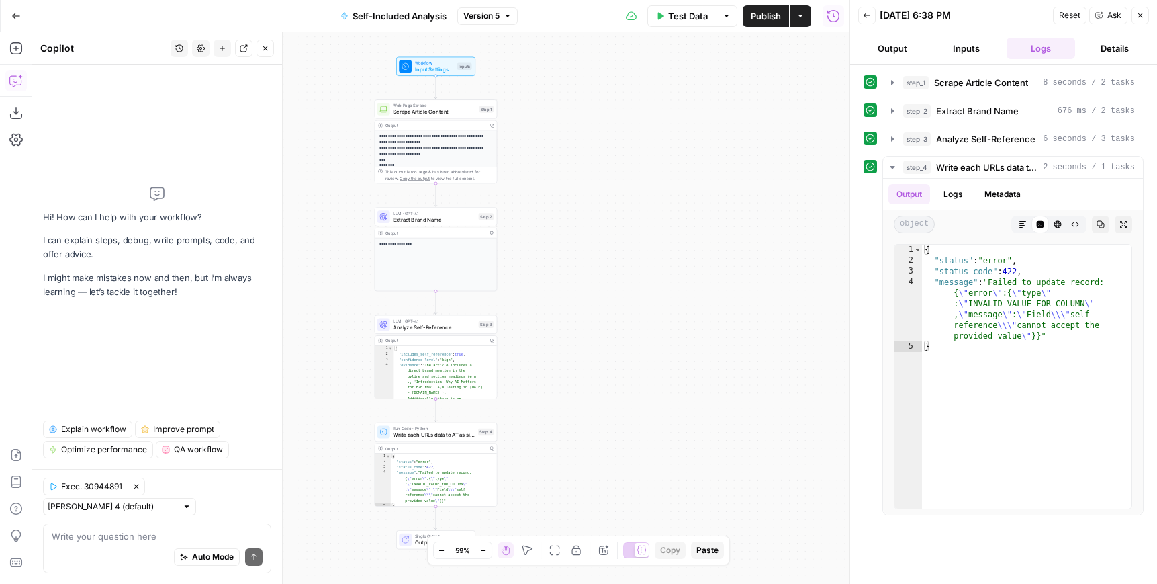
type textarea "can we update step 4 to also use the {{brand_name}} and {{context}} to identify…"
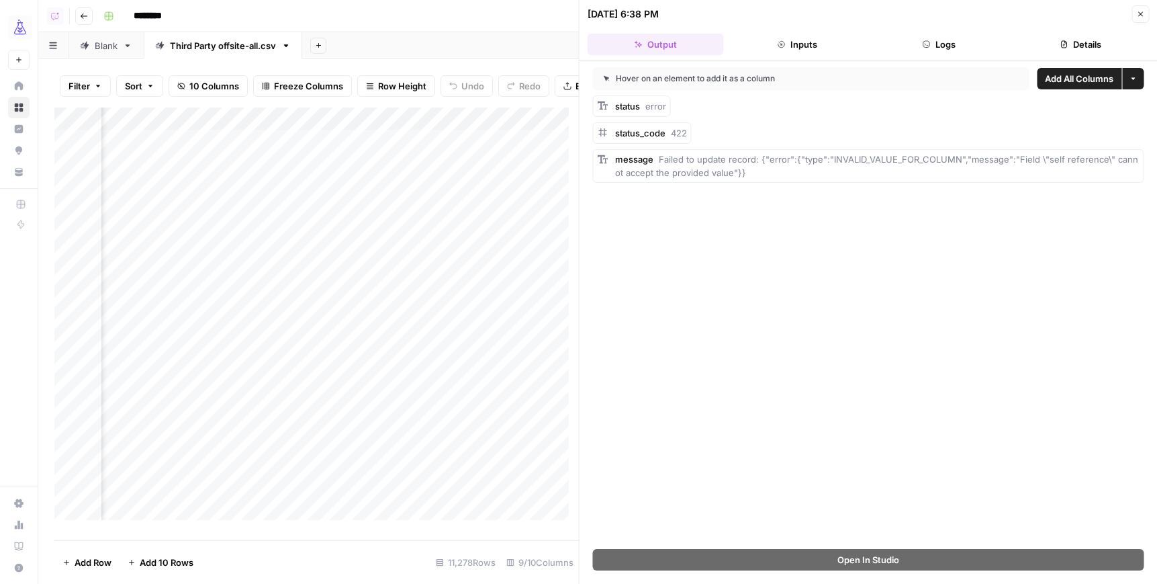
scroll to position [0, 778]
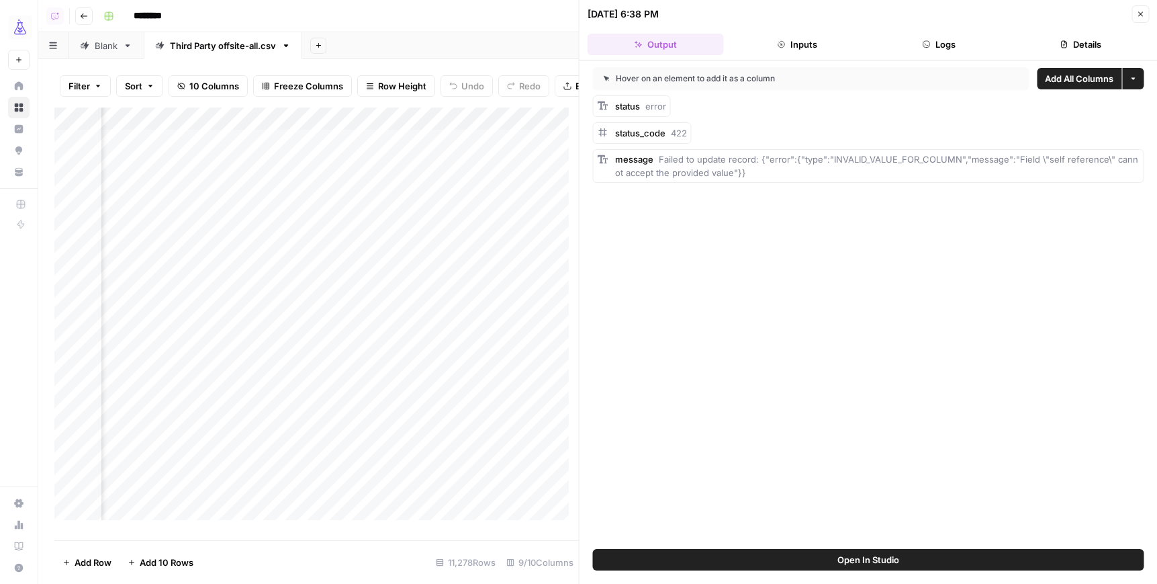
click at [347, 128] on div "Add Column" at bounding box center [316, 318] width 525 height 422
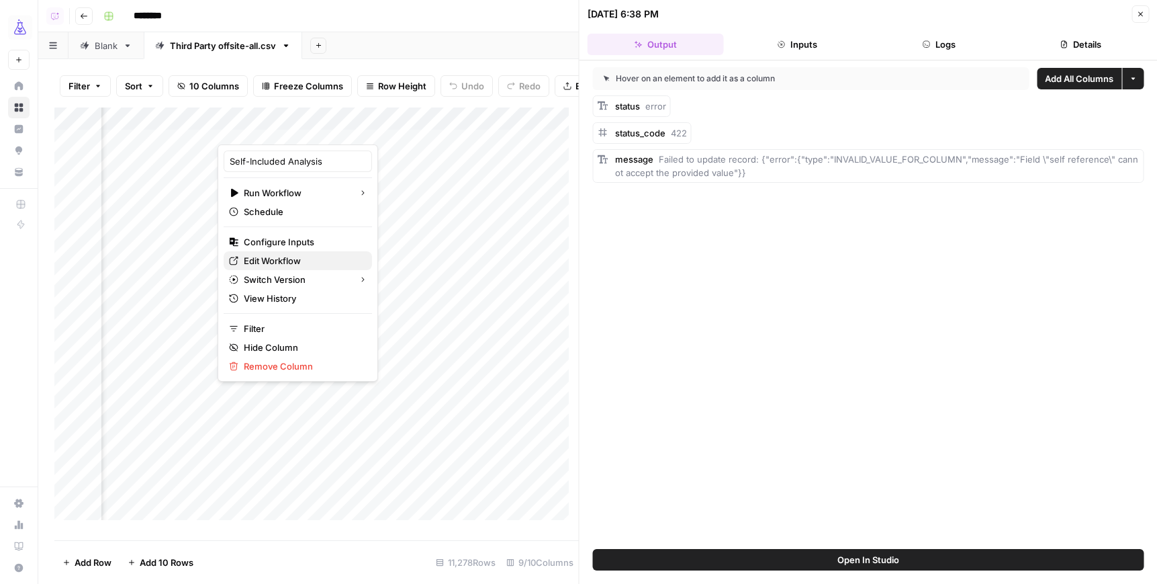
click at [296, 257] on span "Edit Workflow" at bounding box center [303, 260] width 118 height 13
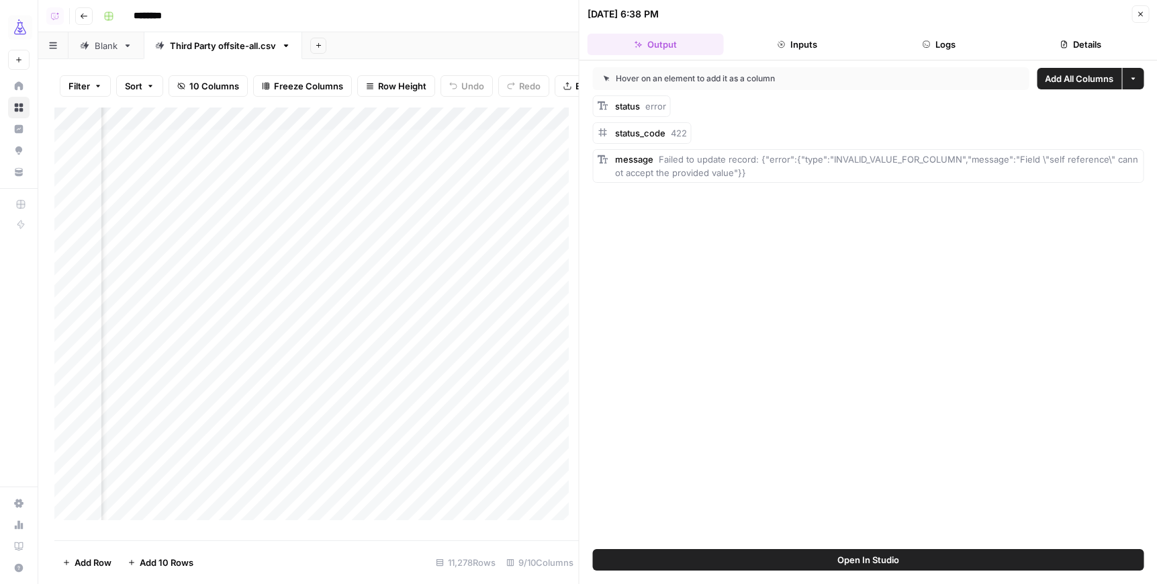
click at [261, 220] on div "Add Column" at bounding box center [316, 318] width 525 height 422
click at [522, 150] on div "Add Column" at bounding box center [316, 318] width 525 height 422
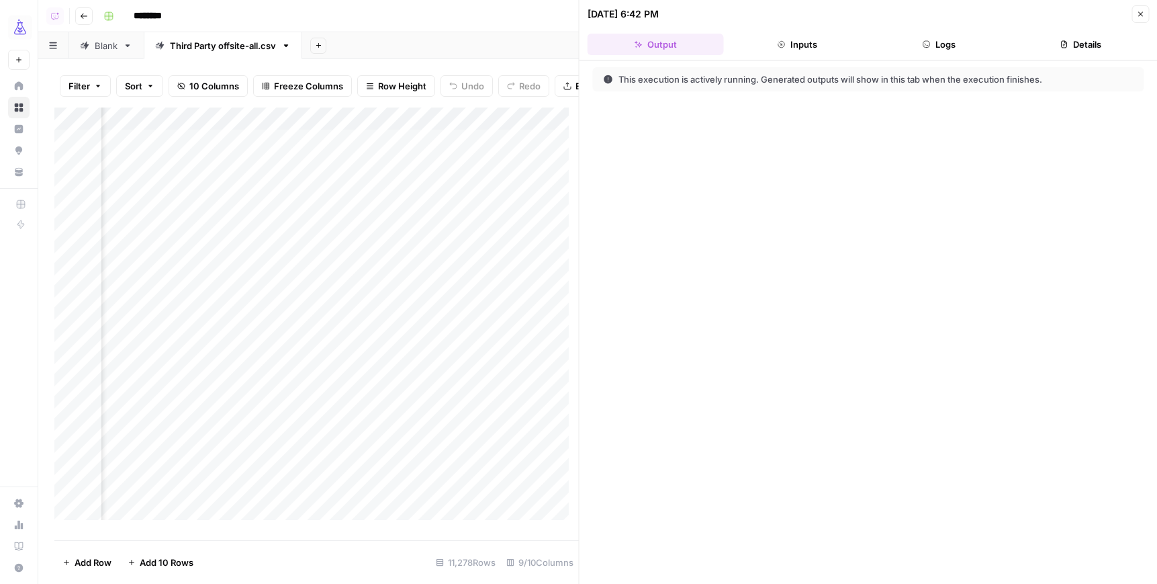
scroll to position [0, 676]
click at [449, 219] on div "Add Column" at bounding box center [316, 318] width 525 height 422
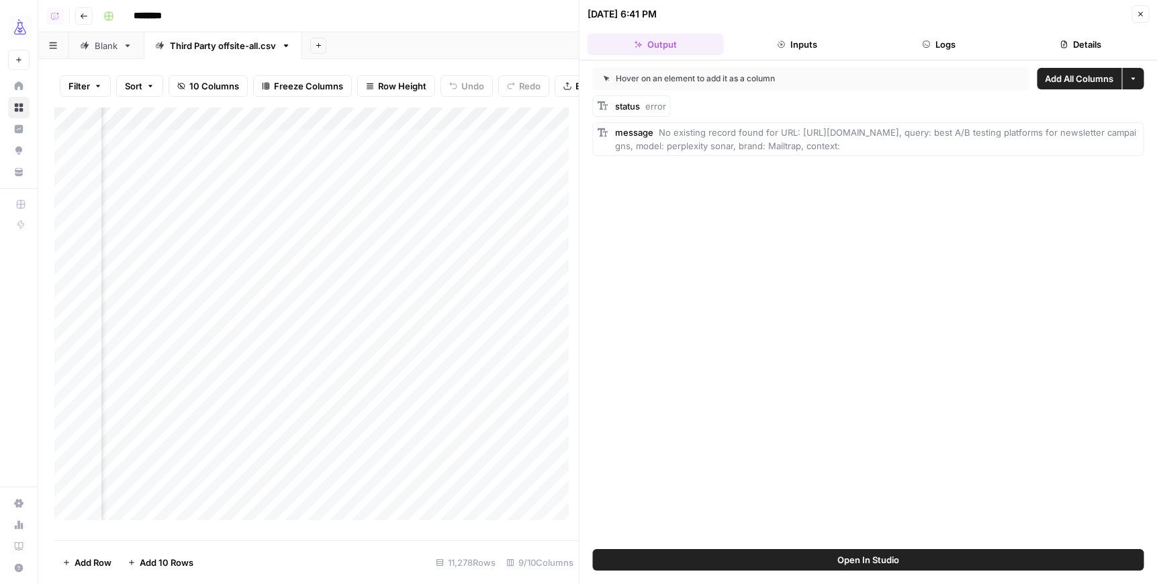
click at [926, 571] on div "Open In Studio" at bounding box center [869, 566] width 578 height 35
click at [449, 126] on div "Add Column" at bounding box center [316, 318] width 525 height 422
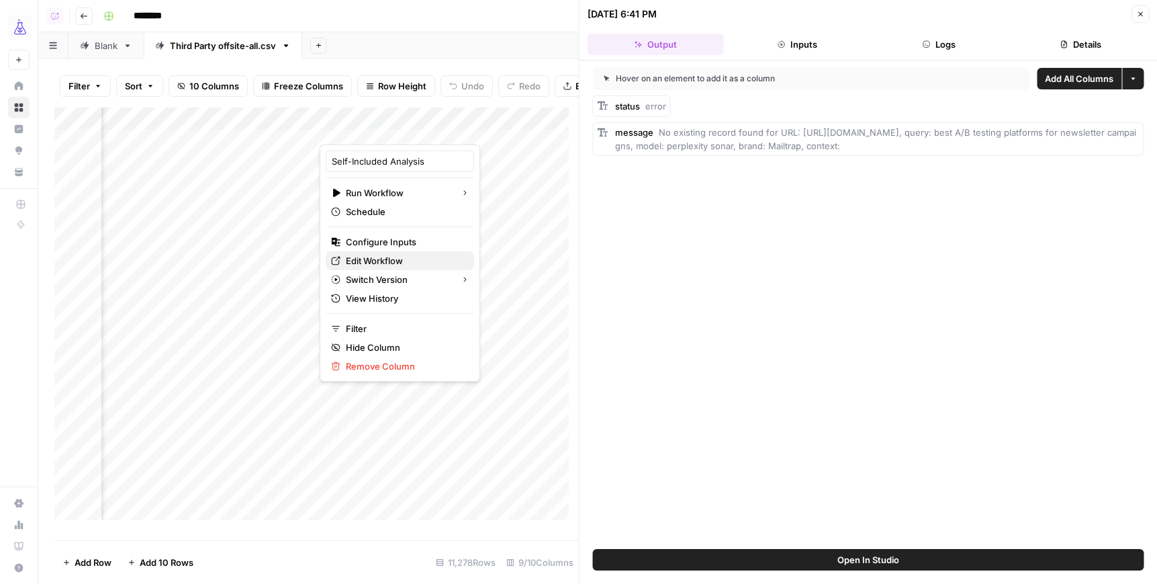
click at [398, 261] on span "Edit Workflow" at bounding box center [405, 260] width 118 height 13
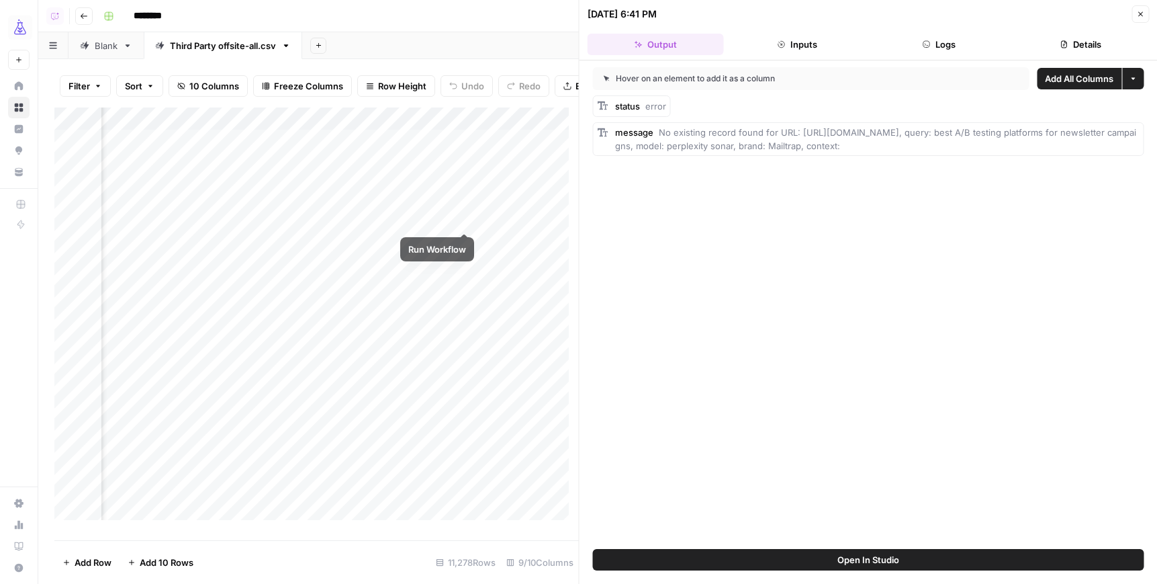
click at [461, 218] on div "Add Column" at bounding box center [316, 318] width 525 height 422
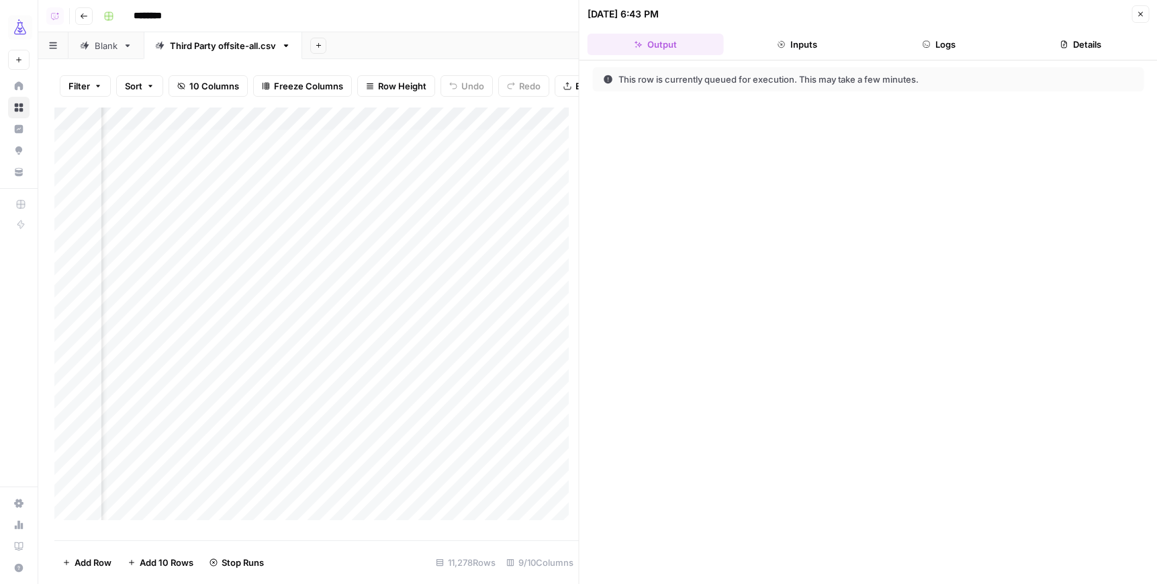
click at [465, 152] on div "Add Column" at bounding box center [316, 318] width 525 height 422
click at [373, 172] on div "Add Column" at bounding box center [316, 318] width 525 height 422
click at [386, 195] on div "Add Column" at bounding box center [316, 318] width 525 height 422
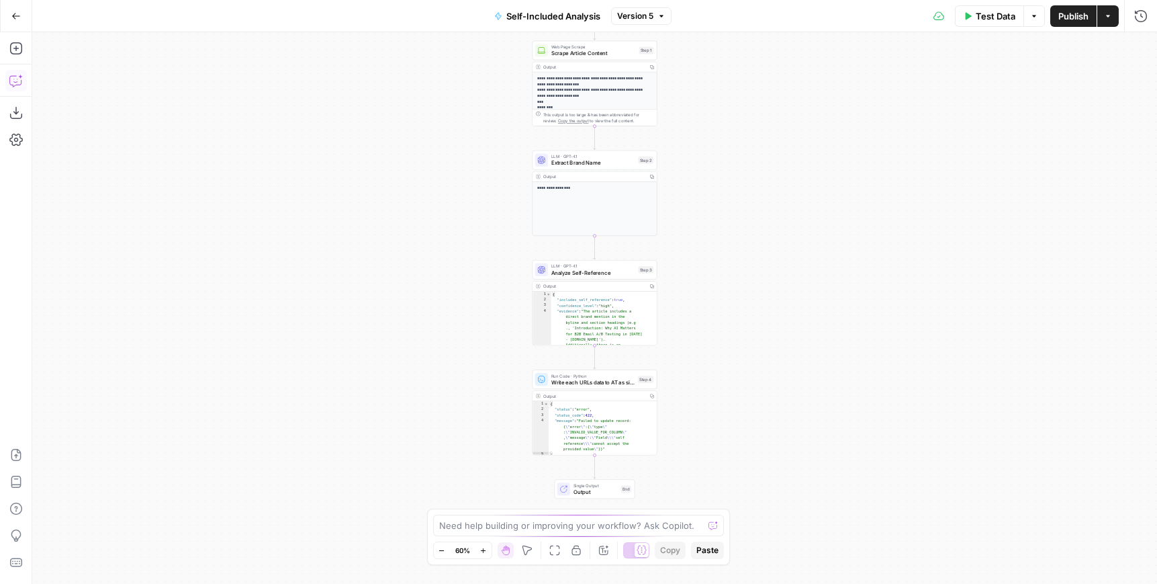
click at [13, 82] on icon "button" at bounding box center [15, 80] width 13 height 13
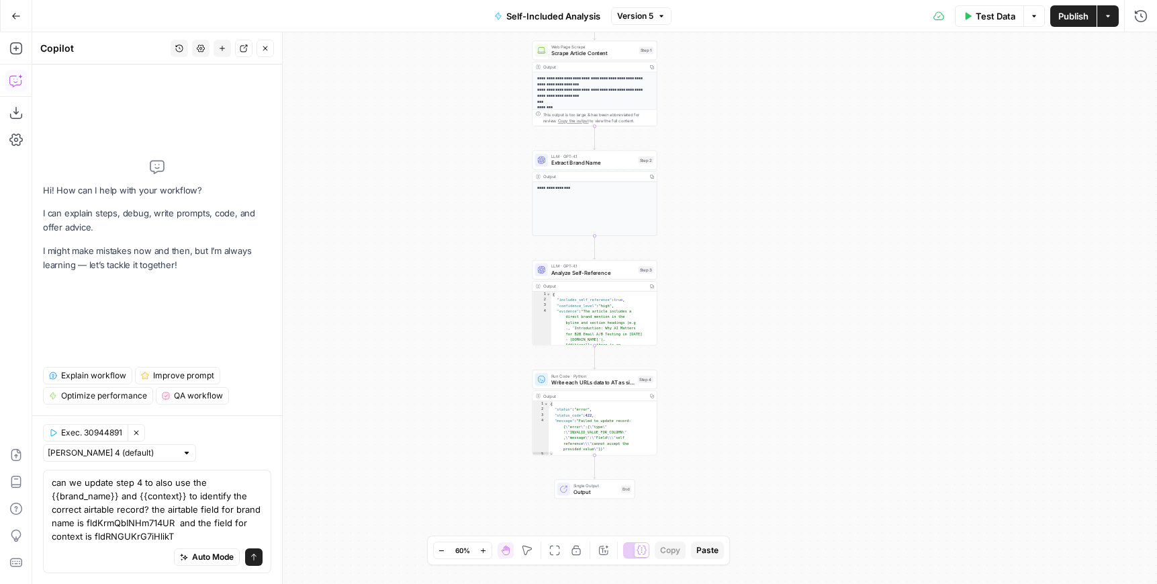
type textarea "can we update step 4 to also use the {{brand_name}} and {{context}} to identify…"
click at [136, 437] on icon "button" at bounding box center [136, 432] width 8 height 8
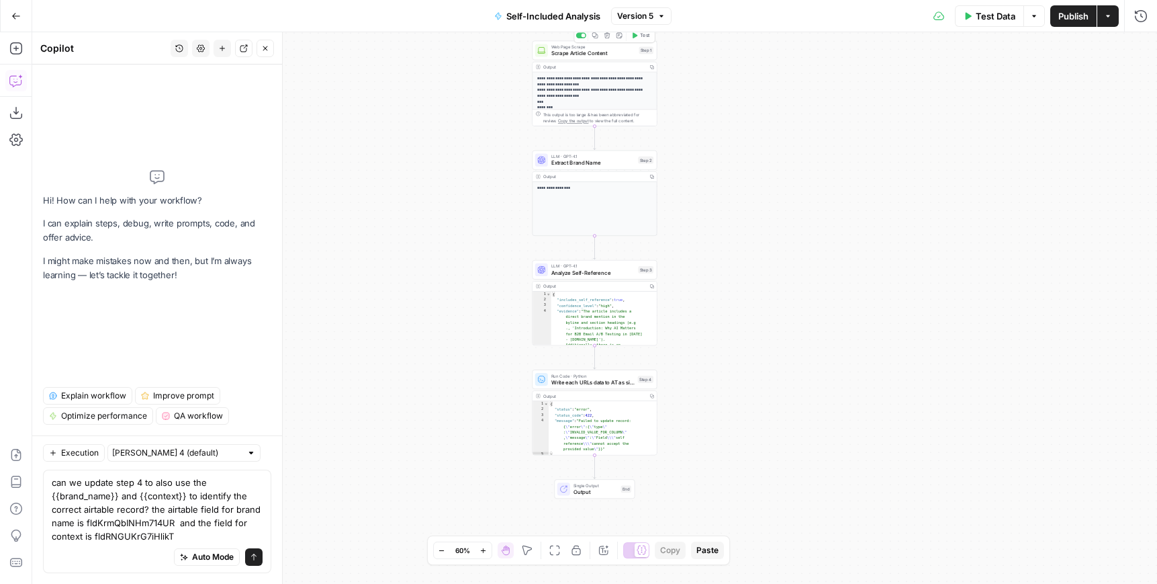
click at [644, 24] on div "Self-Included Analysis Version 5" at bounding box center [578, 15] width 185 height 21
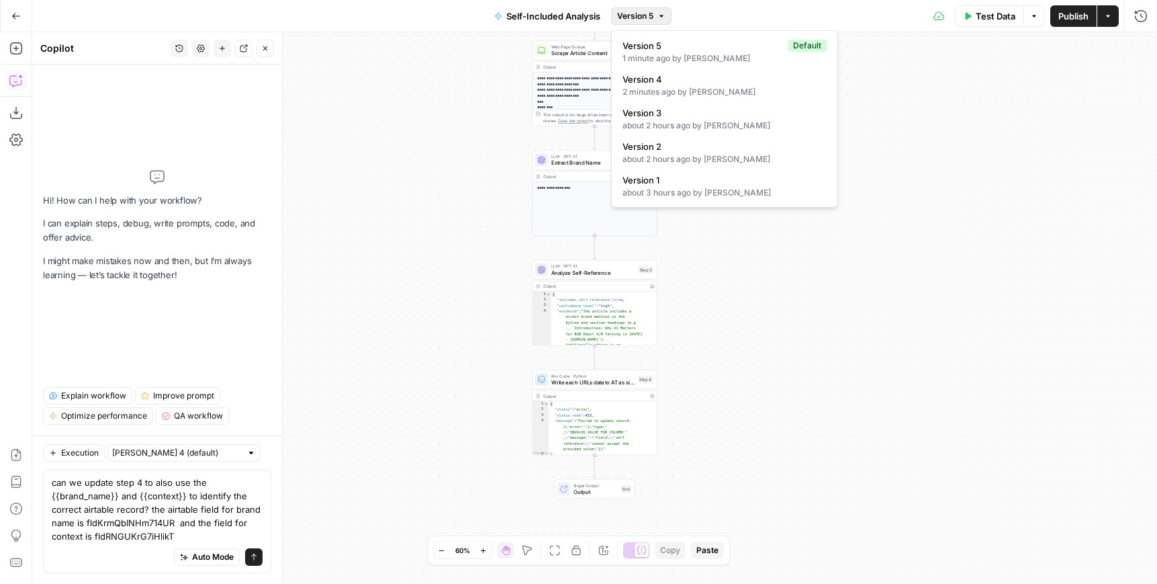
click at [647, 20] on span "Version 5" at bounding box center [635, 16] width 36 height 12
click at [638, 120] on div "about 2 hours ago by Oshen Davidson" at bounding box center [725, 126] width 204 height 12
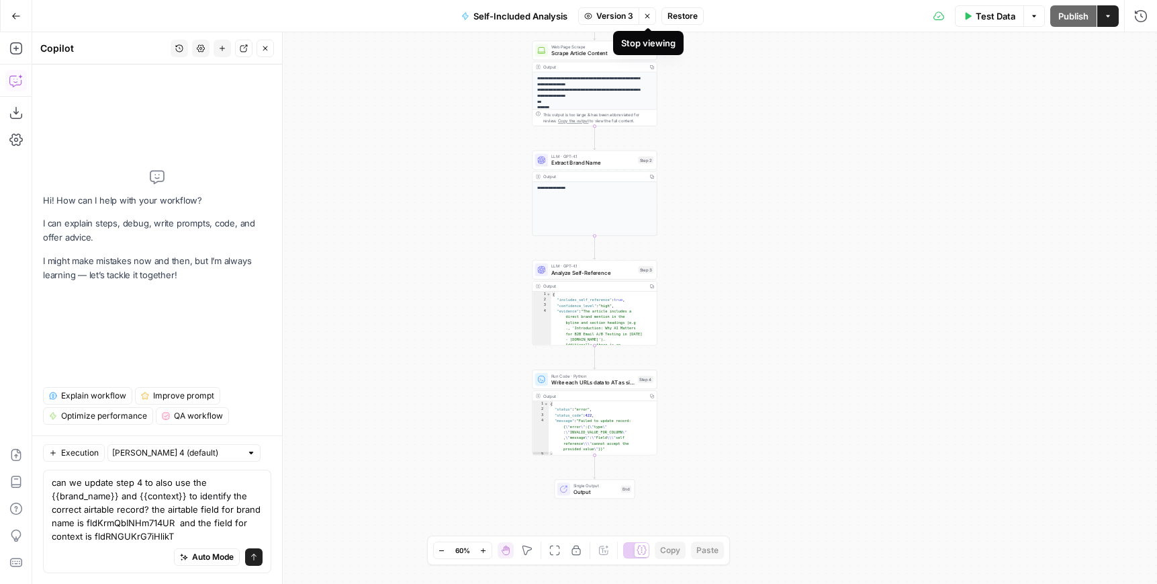
click at [645, 17] on icon "button" at bounding box center [647, 16] width 8 height 8
click at [250, 555] on icon "submit" at bounding box center [254, 557] width 8 height 8
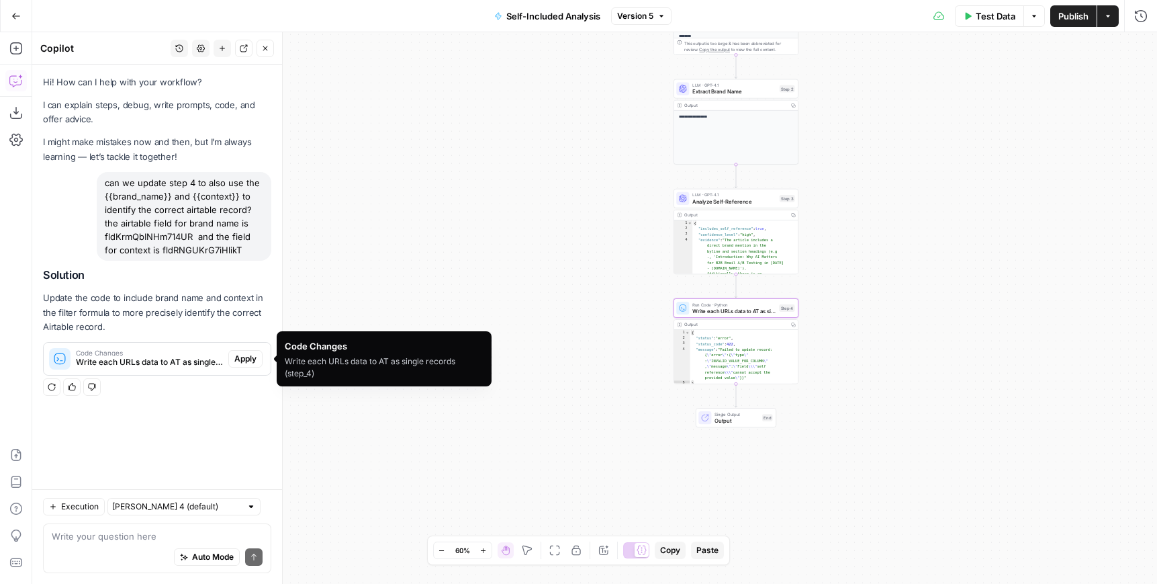
click at [248, 362] on span "Apply" at bounding box center [245, 359] width 22 height 12
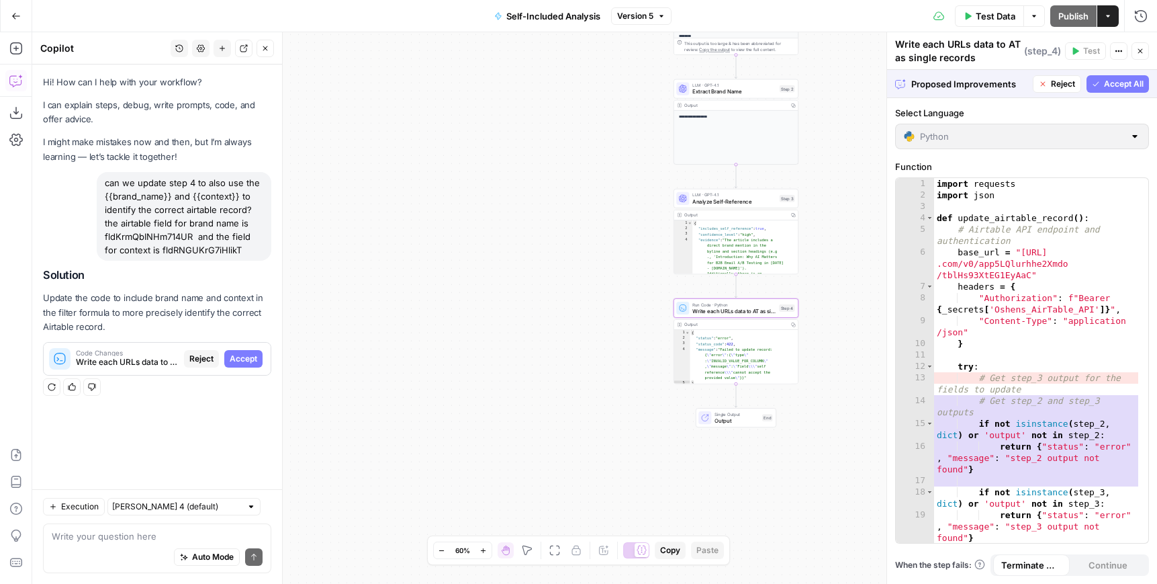
click at [250, 359] on span "Accept" at bounding box center [244, 359] width 28 height 12
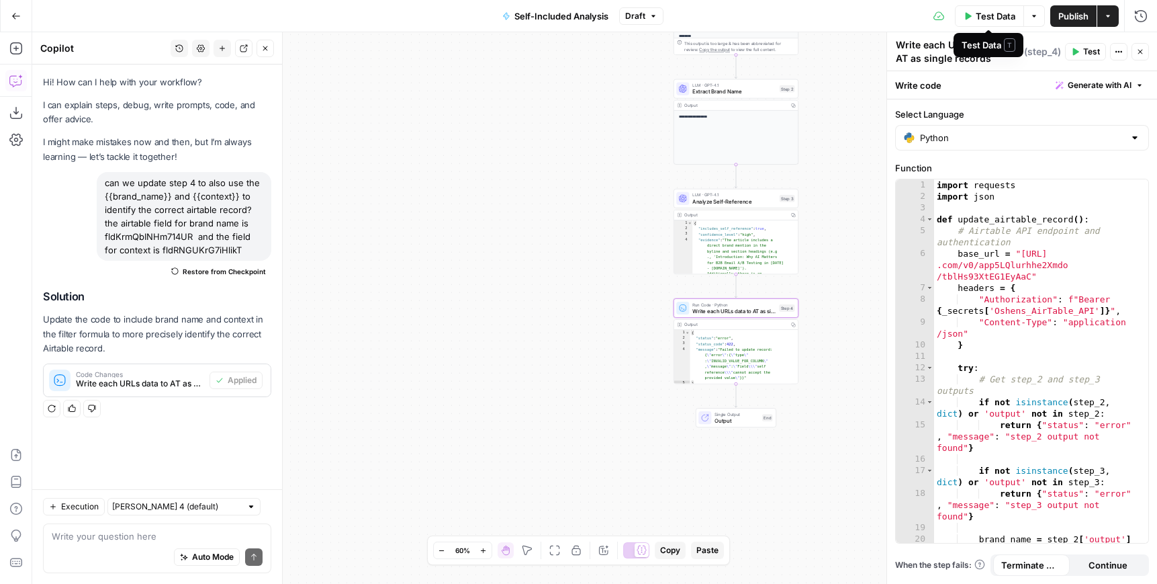
click at [976, 20] on span "Test Data" at bounding box center [996, 15] width 40 height 13
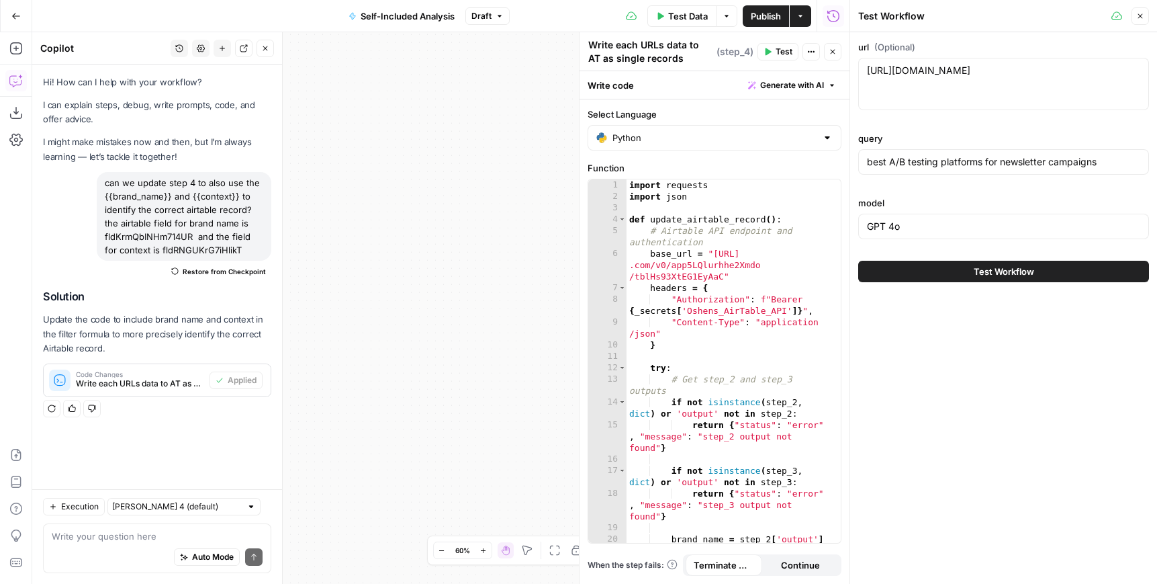
click at [923, 272] on button "Test Workflow" at bounding box center [1003, 271] width 291 height 21
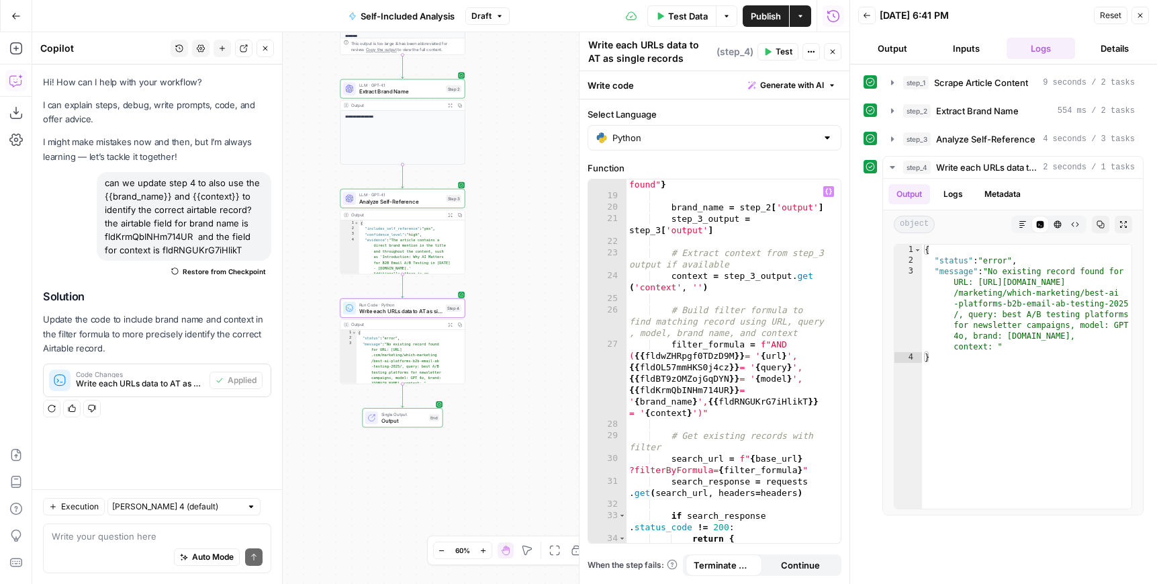
scroll to position [332, 0]
click at [765, 21] on span "Publish" at bounding box center [766, 15] width 30 height 13
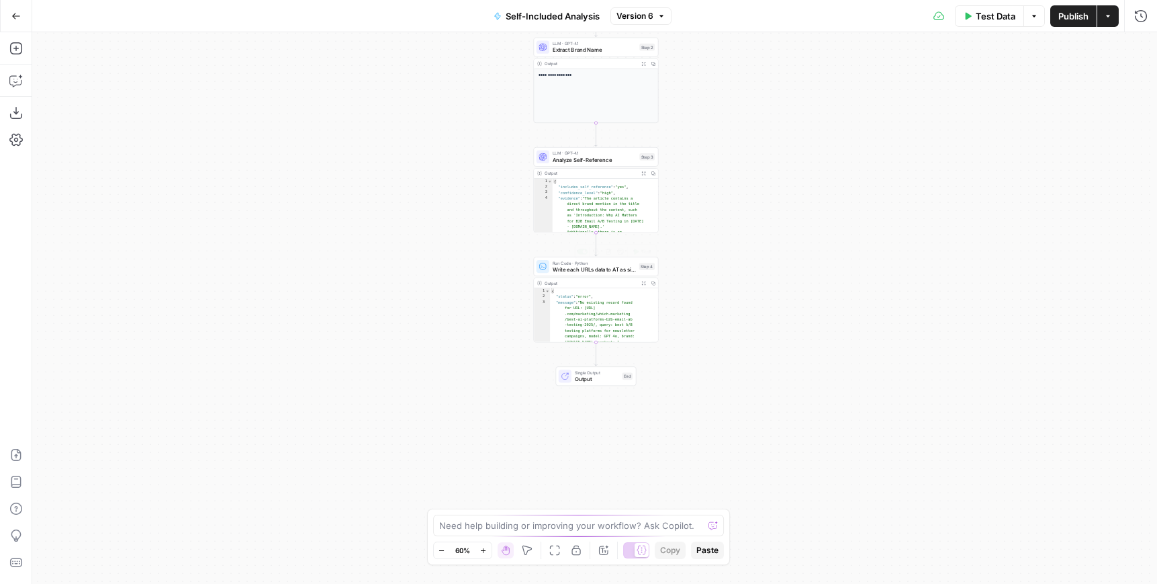
click at [561, 266] on span "Write each URLs data to AT as single records" at bounding box center [594, 269] width 83 height 8
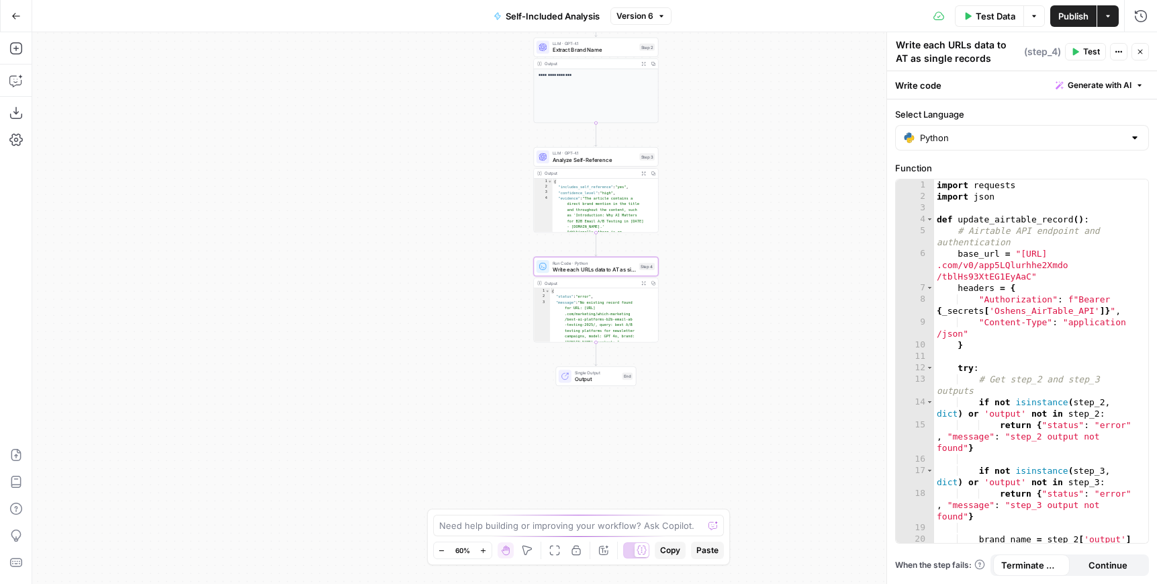
click at [26, 82] on button "Copilot" at bounding box center [15, 80] width 21 height 21
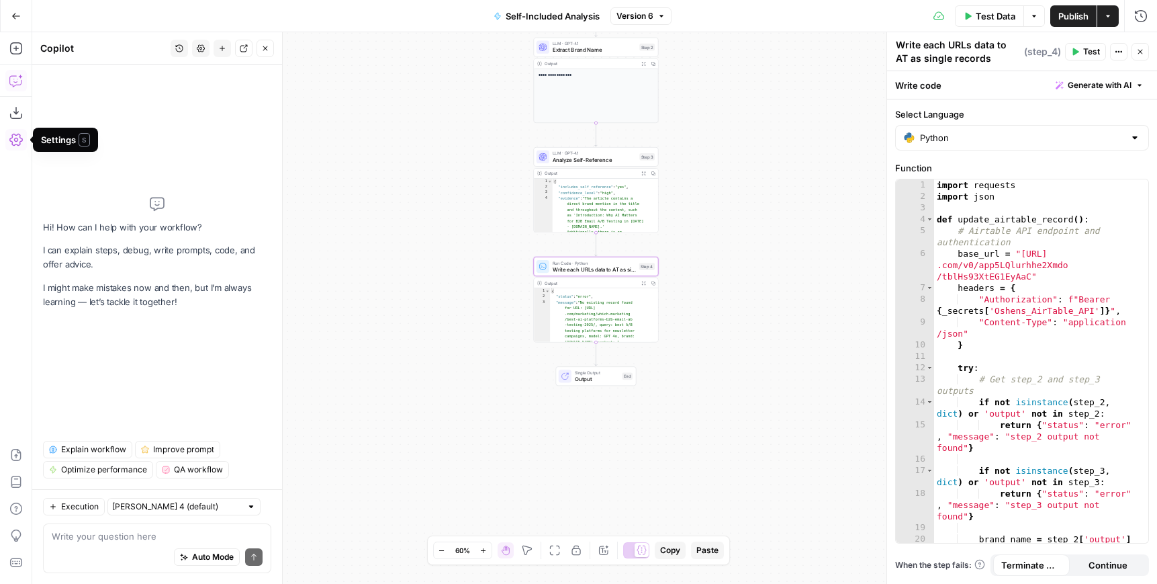
type textarea "Please remove the context field in step 4."
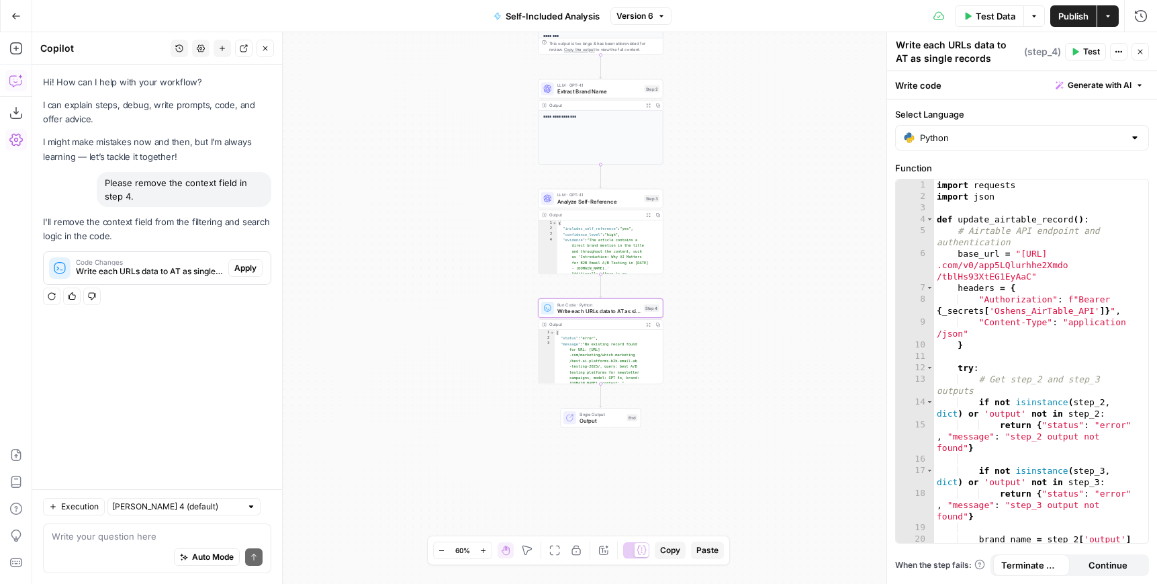
click at [244, 268] on span "Apply" at bounding box center [245, 268] width 22 height 12
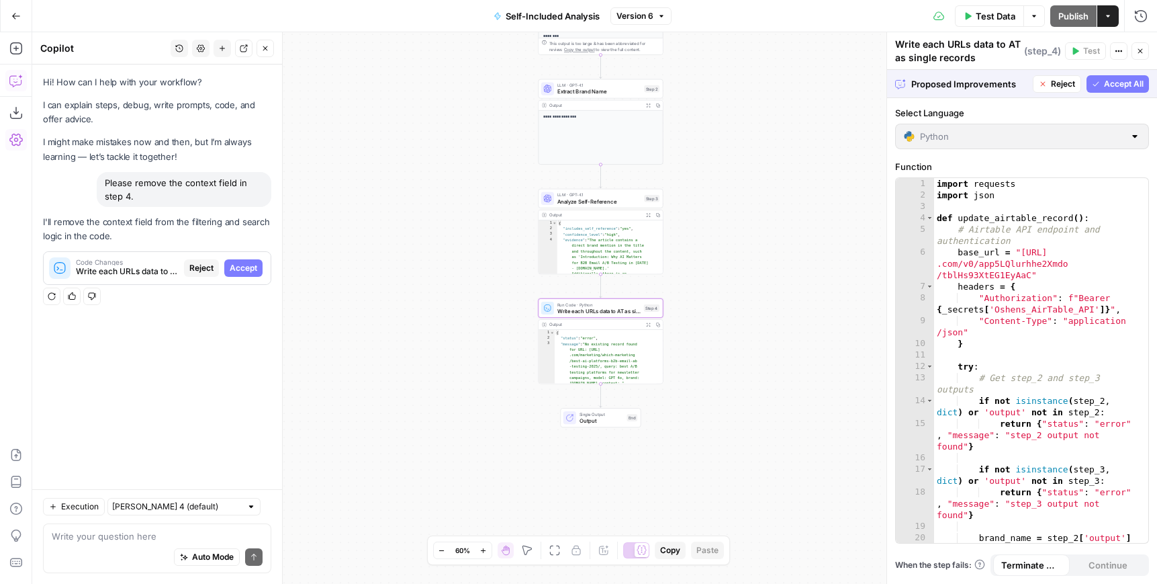
click at [244, 268] on span "Accept" at bounding box center [244, 268] width 28 height 12
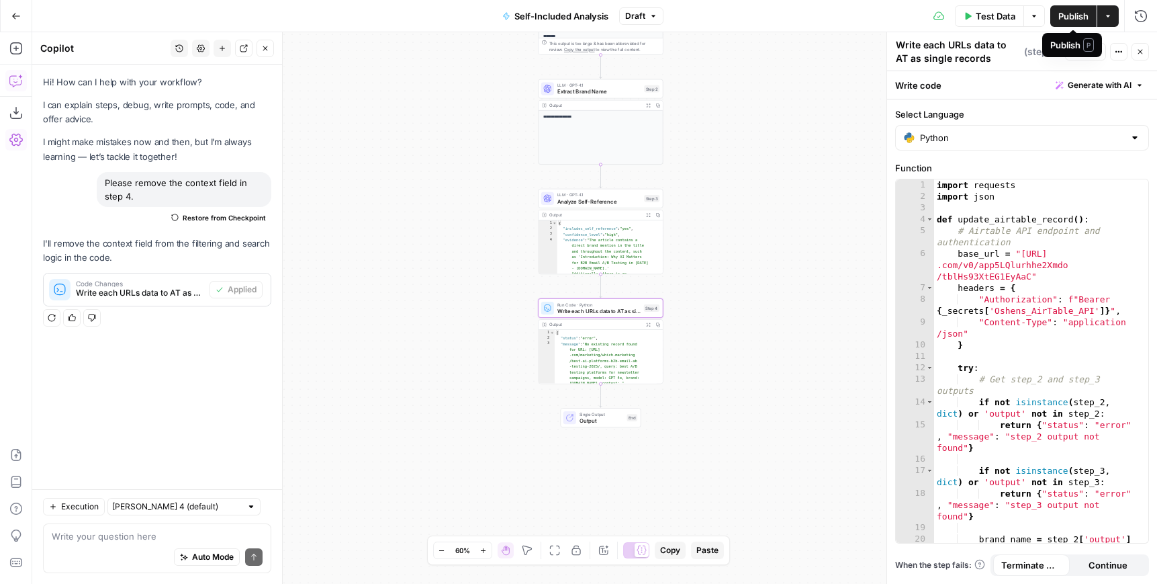
click at [1066, 15] on span "Publish" at bounding box center [1073, 15] width 30 height 13
